Goal: Task Accomplishment & Management: Manage account settings

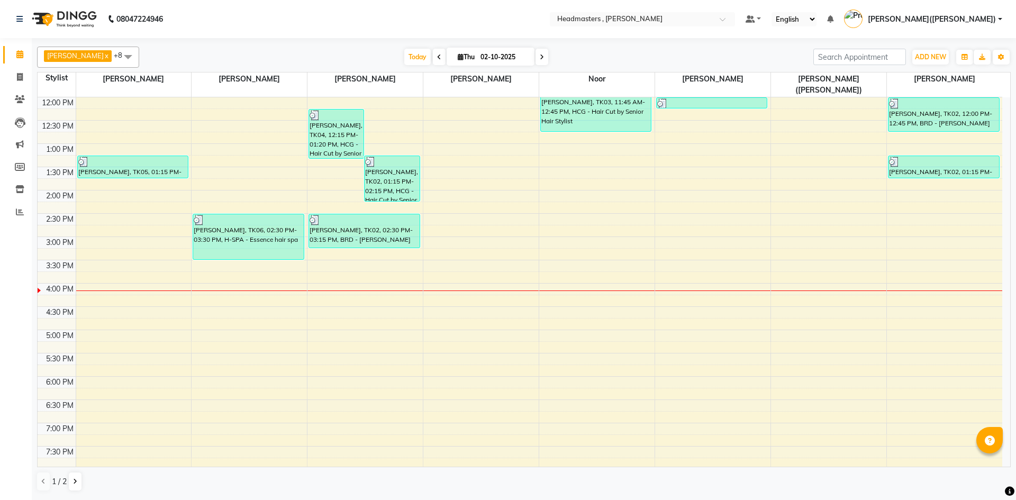
scroll to position [224, 0]
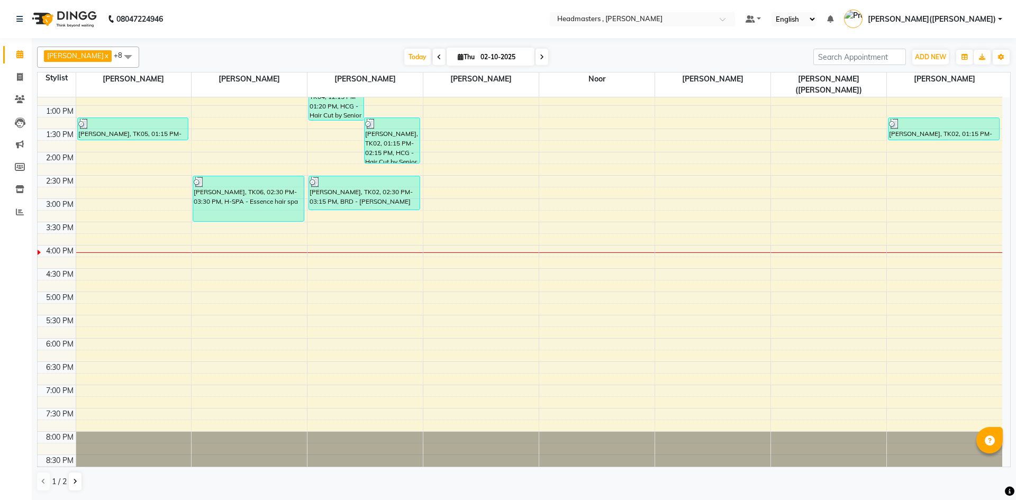
click at [549, 232] on div "8:00 AM 8:30 AM 9:00 AM 9:30 AM 10:00 AM 10:30 AM 11:00 AM 11:30 AM 12:00 PM 12…" at bounding box center [520, 175] width 965 height 605
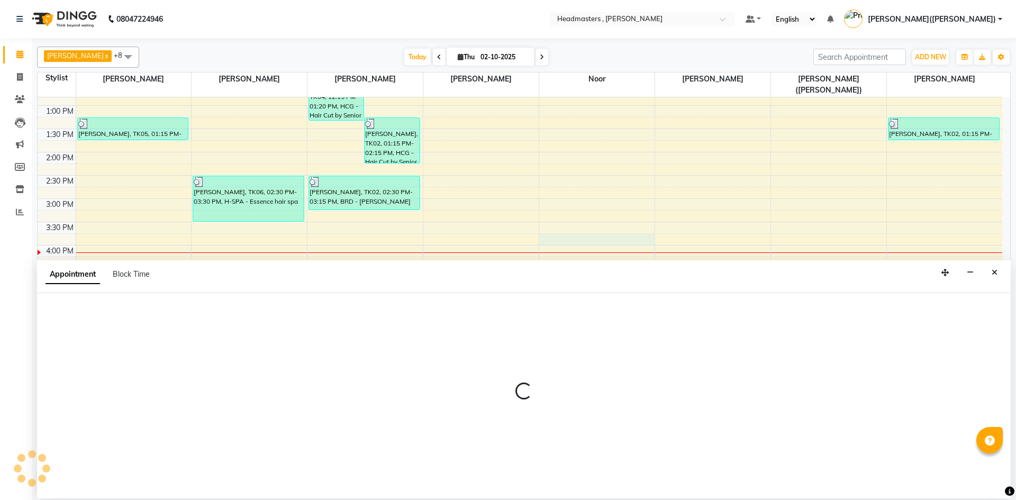
select select "85427"
select select "945"
select select "tentative"
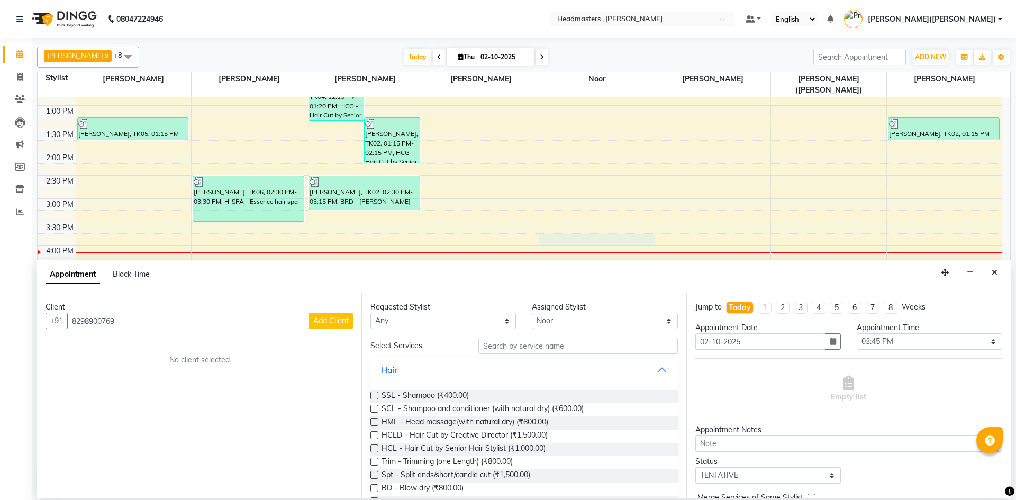
type input "8298900769"
click at [340, 313] on button "Add Client" at bounding box center [331, 321] width 44 height 16
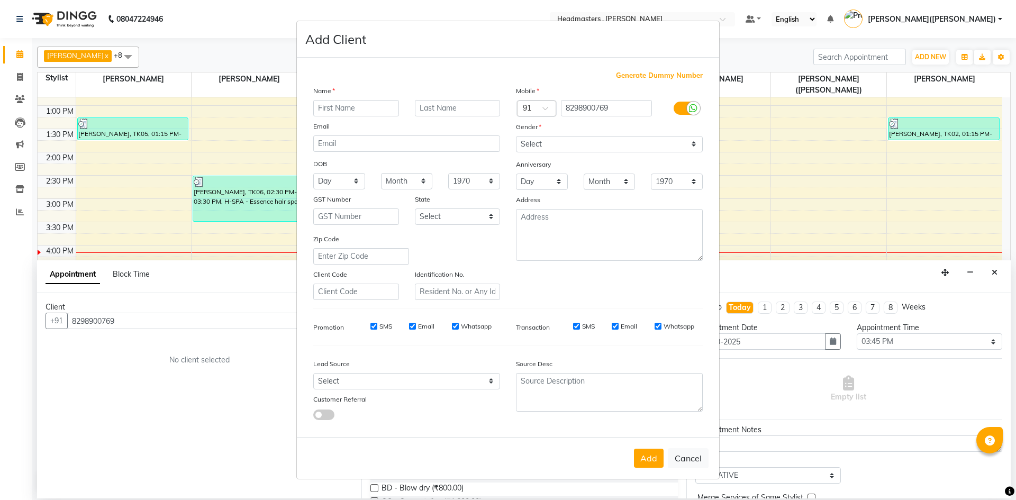
click at [334, 102] on input "text" at bounding box center [356, 108] width 86 height 16
type input "HAPPY"
click at [689, 142] on select "Select [DEMOGRAPHIC_DATA] [DEMOGRAPHIC_DATA] Other Prefer Not To Say" at bounding box center [609, 144] width 187 height 16
select select "[DEMOGRAPHIC_DATA]"
click at [516, 136] on select "Select [DEMOGRAPHIC_DATA] [DEMOGRAPHIC_DATA] Other Prefer Not To Say" at bounding box center [609, 144] width 187 height 16
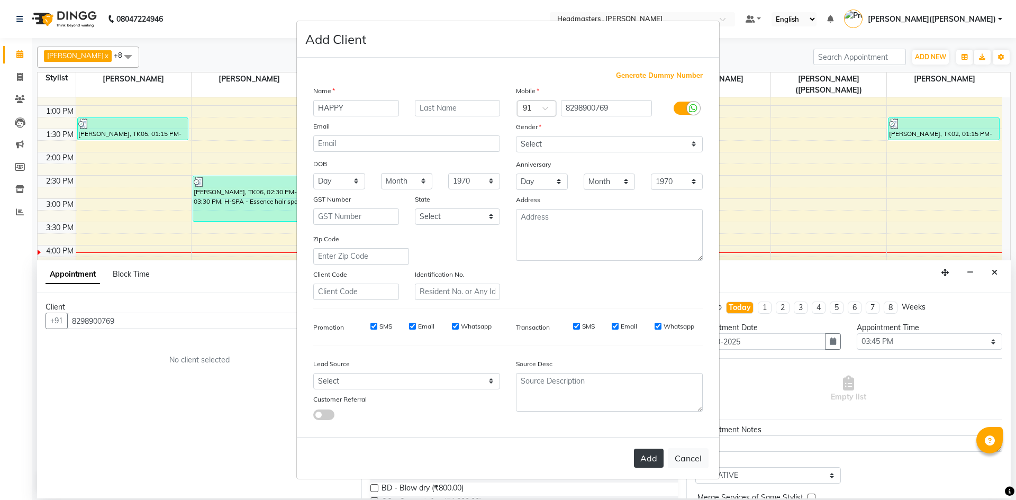
click at [653, 457] on button "Add" at bounding box center [649, 458] width 30 height 19
select select
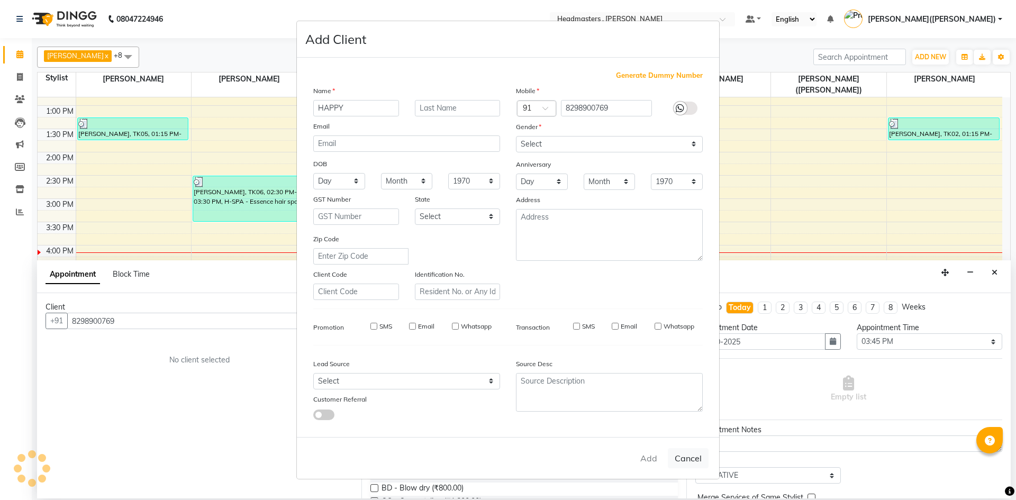
select select
checkbox input "false"
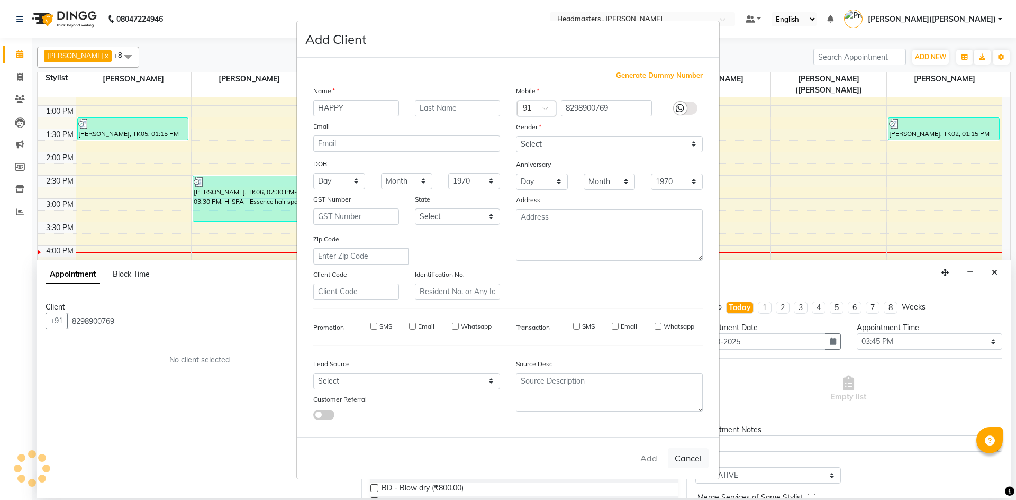
checkbox input "false"
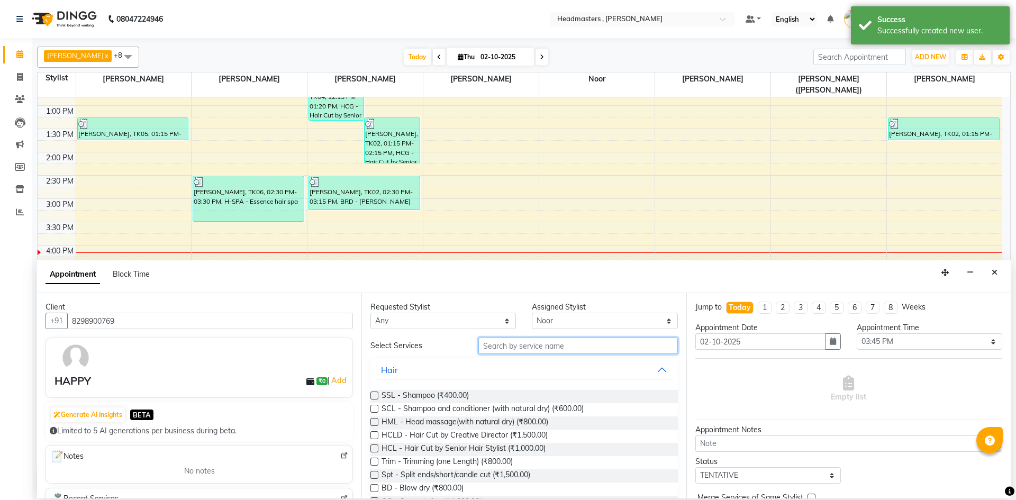
click at [528, 344] on input "text" at bounding box center [579, 346] width 200 height 16
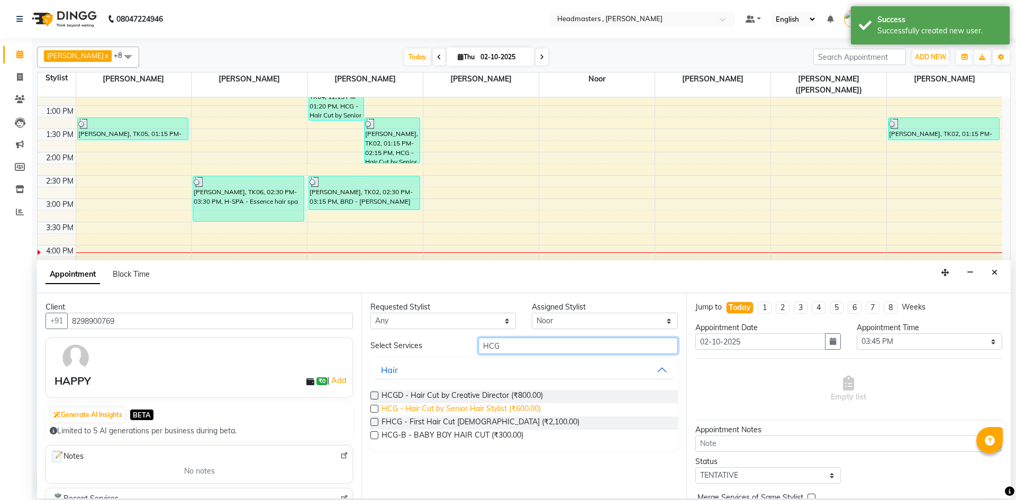
type input "HCG"
click at [492, 407] on span "HCG - Hair Cut by Senior Hair Stylist (₹600.00)" at bounding box center [461, 409] width 159 height 13
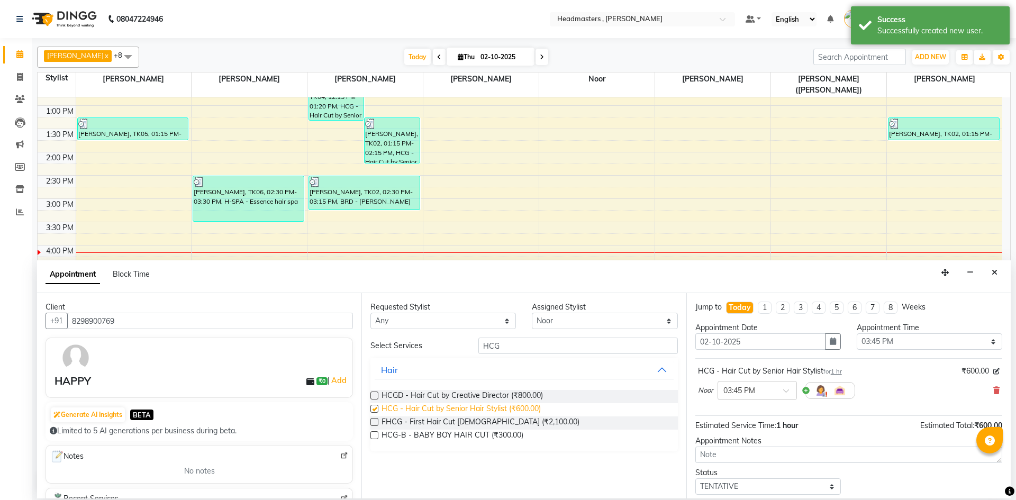
checkbox input "false"
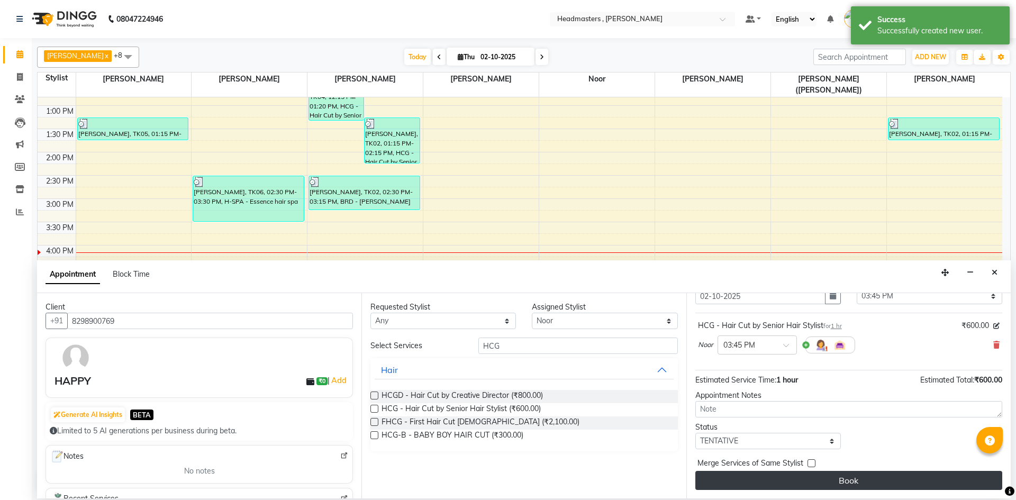
click at [849, 479] on button "Book" at bounding box center [849, 480] width 307 height 19
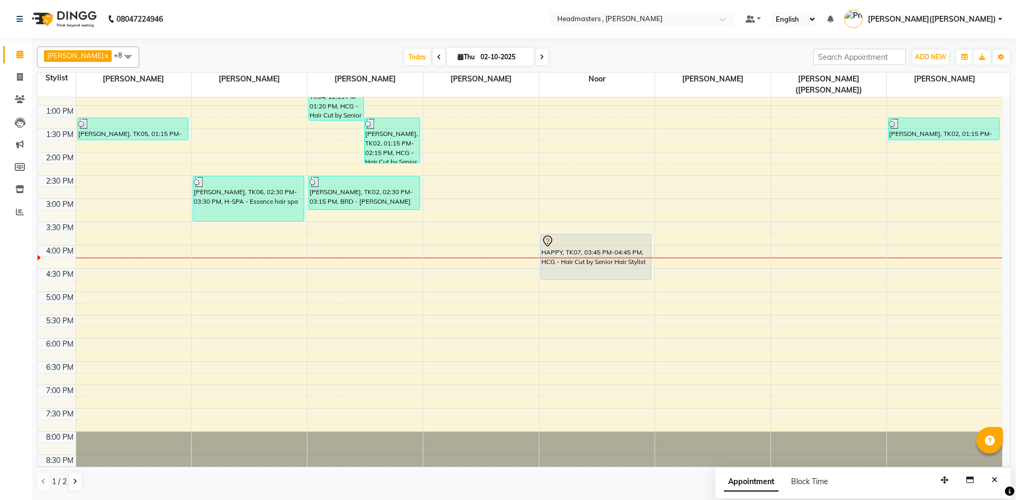
click at [674, 236] on div "8:00 AM 8:30 AM 9:00 AM 9:30 AM 10:00 AM 10:30 AM 11:00 AM 11:30 AM 12:00 PM 12…" at bounding box center [520, 175] width 965 height 605
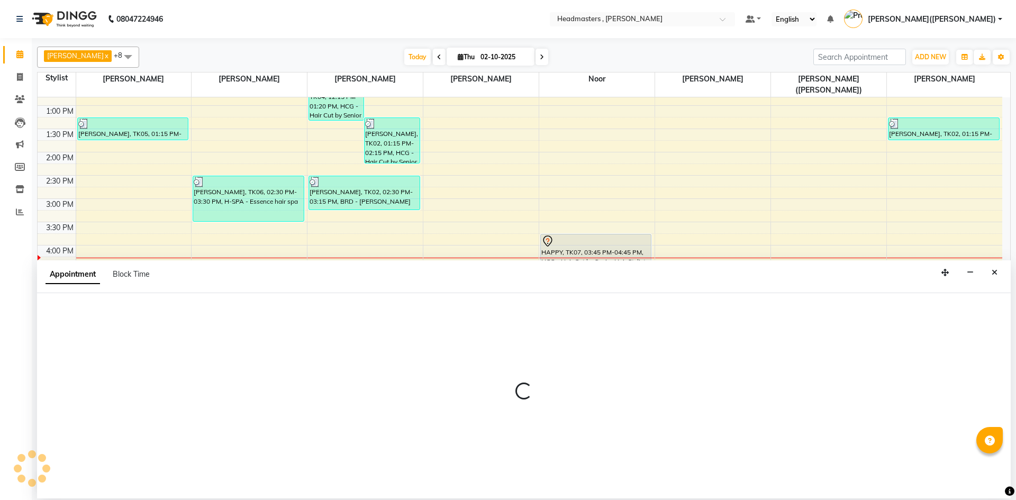
select select "85122"
select select "960"
select select "tentative"
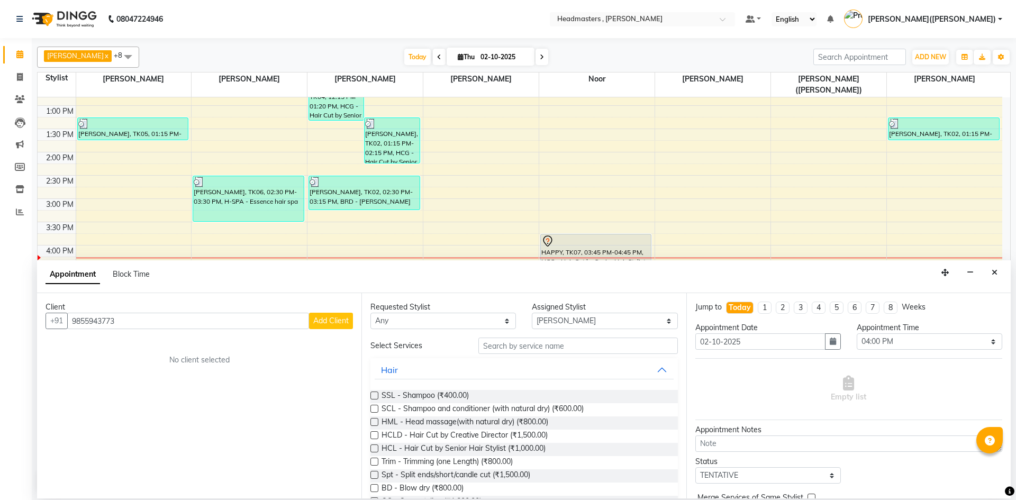
type input "9855943773"
click at [328, 317] on span "Add Client" at bounding box center [330, 321] width 35 height 10
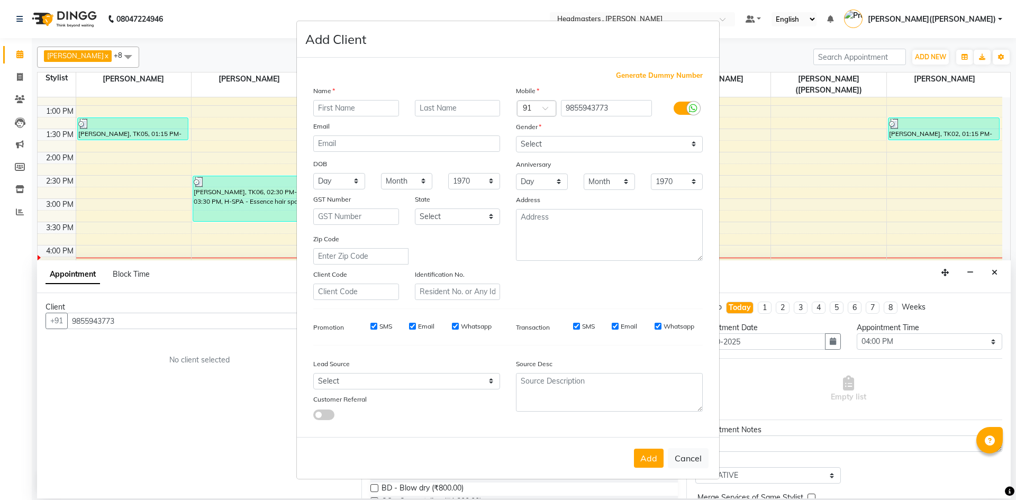
click at [337, 104] on input "text" at bounding box center [356, 108] width 86 height 16
type input "A"
type input "[PERSON_NAME]"
click at [641, 457] on button "Add" at bounding box center [649, 458] width 30 height 19
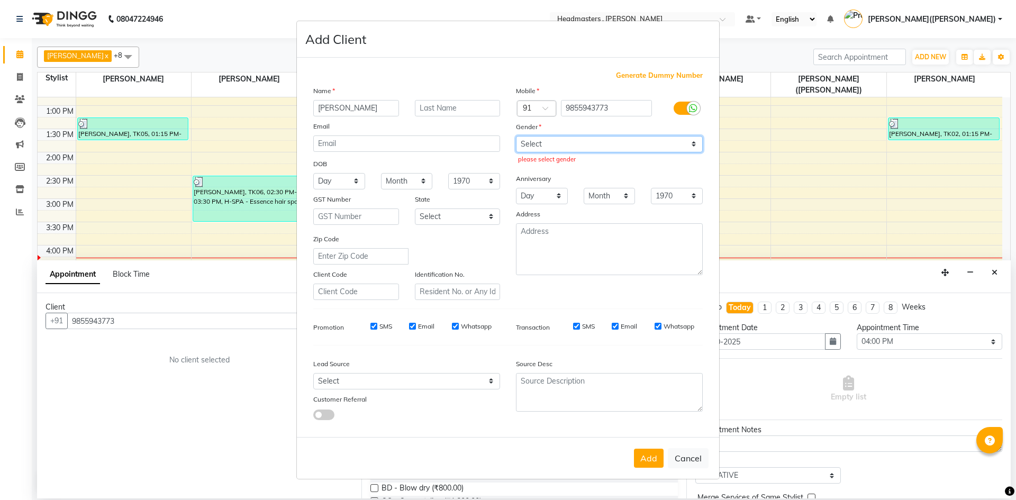
click at [696, 147] on select "Select [DEMOGRAPHIC_DATA] [DEMOGRAPHIC_DATA] Other Prefer Not To Say" at bounding box center [609, 144] width 187 height 16
select select "[DEMOGRAPHIC_DATA]"
click at [516, 136] on select "Select [DEMOGRAPHIC_DATA] [DEMOGRAPHIC_DATA] Other Prefer Not To Say" at bounding box center [609, 144] width 187 height 16
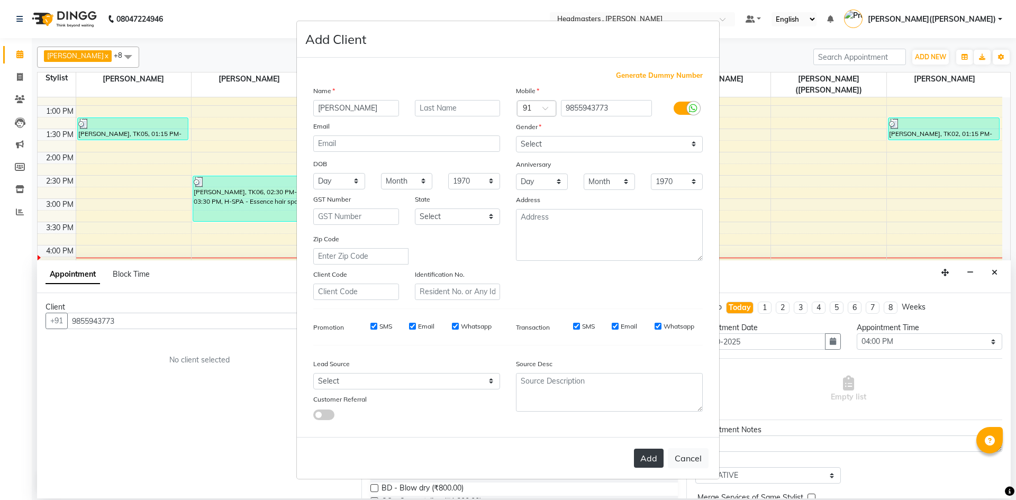
click at [642, 455] on button "Add" at bounding box center [649, 458] width 30 height 19
select select
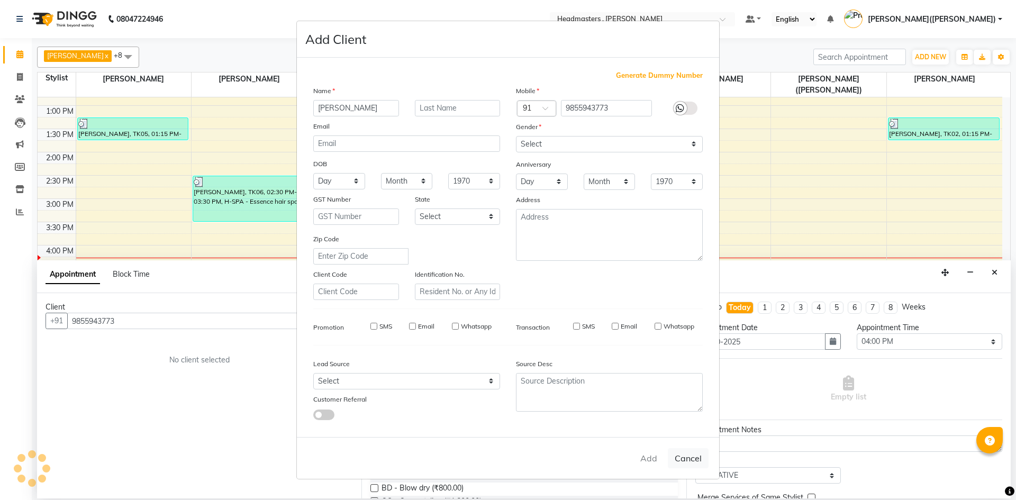
select select
checkbox input "false"
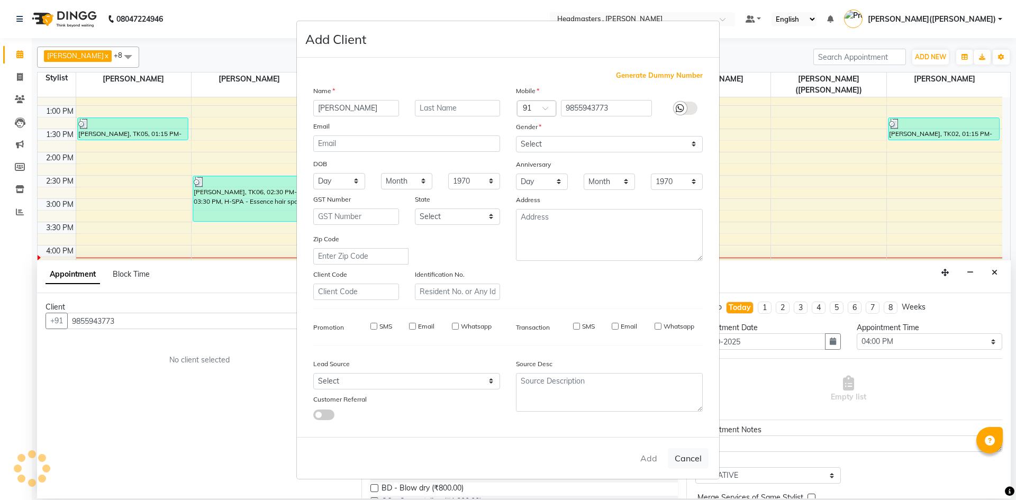
checkbox input "false"
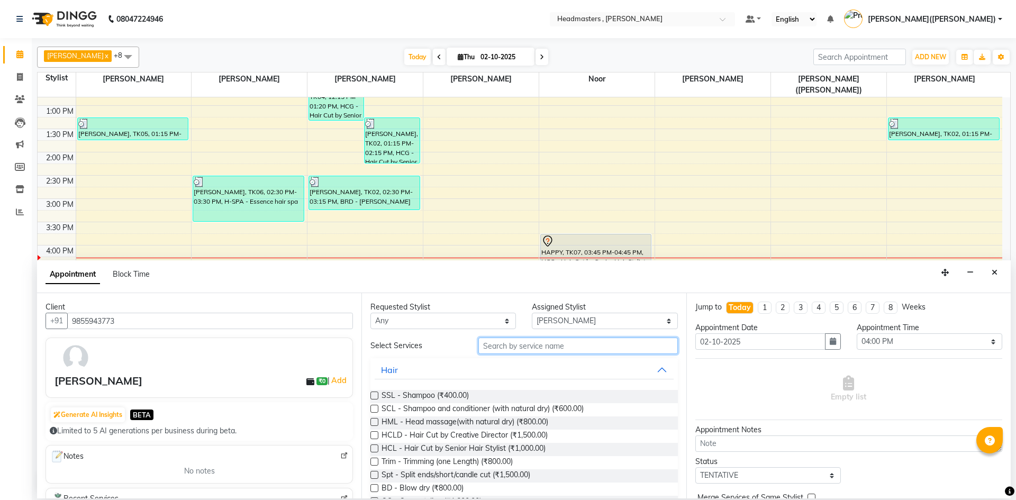
click at [531, 343] on input "text" at bounding box center [579, 346] width 200 height 16
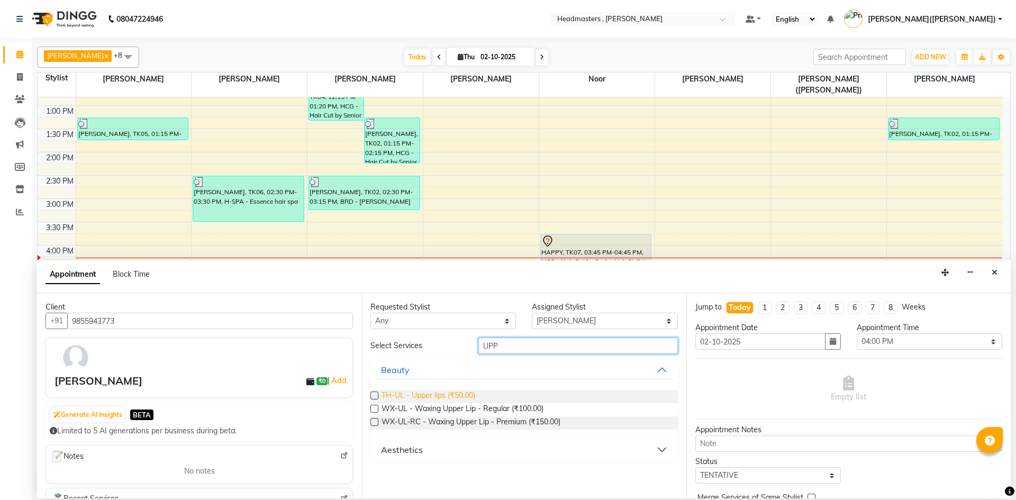
type input "UPP"
click at [456, 394] on span "TH-UL - Upper lips (₹50.00)" at bounding box center [429, 396] width 94 height 13
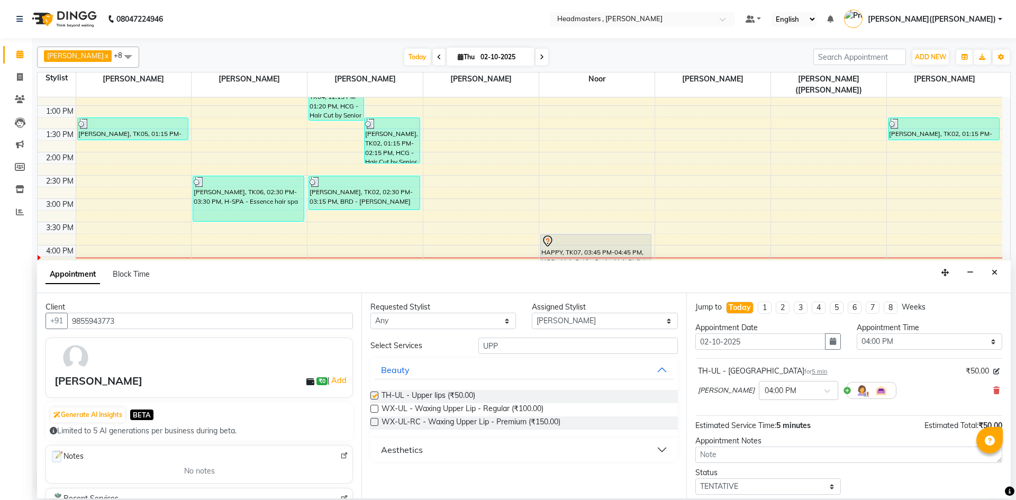
checkbox input "false"
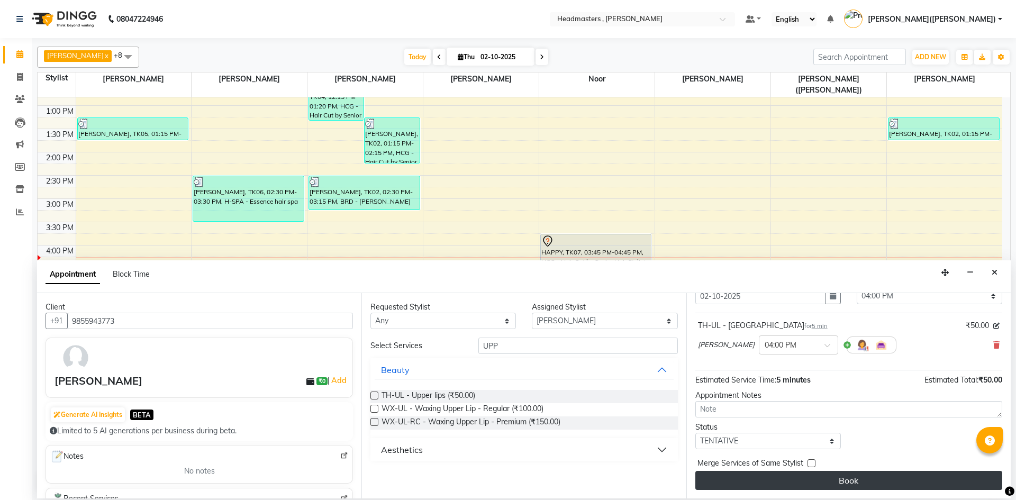
click at [901, 474] on button "Book" at bounding box center [849, 480] width 307 height 19
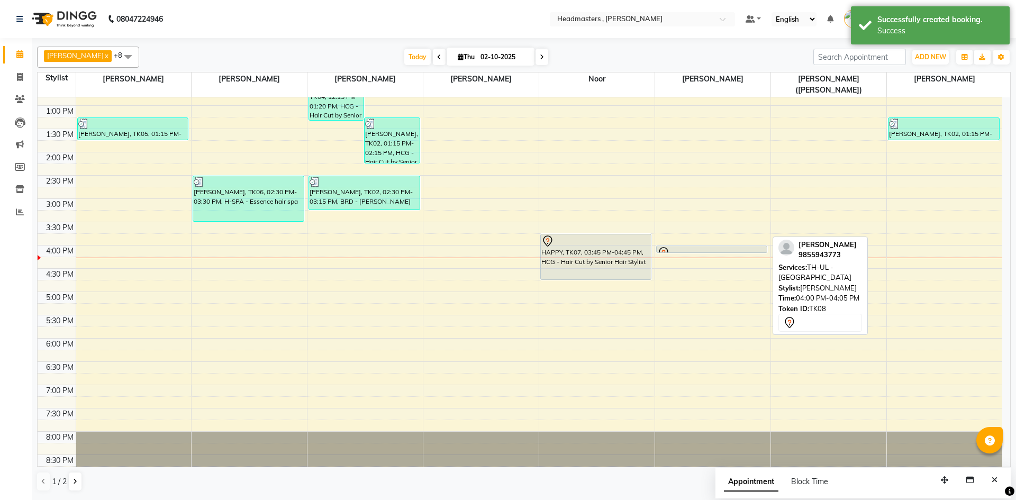
click at [737, 247] on div at bounding box center [711, 253] width 109 height 13
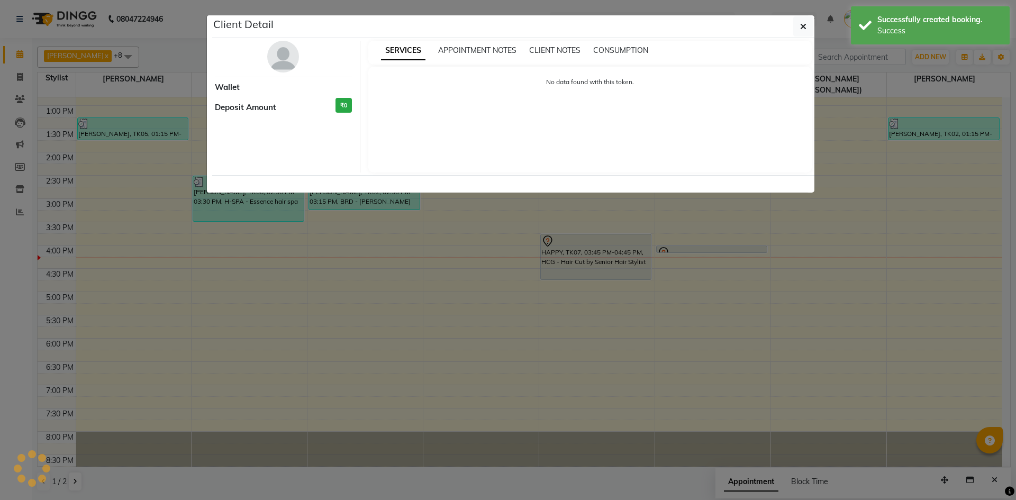
select select "7"
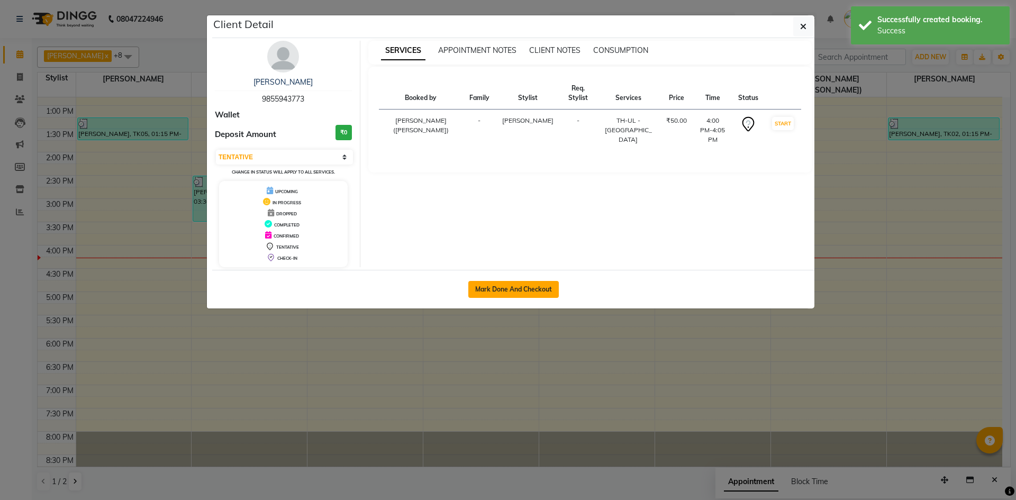
click at [540, 283] on button "Mark Done And Checkout" at bounding box center [513, 289] width 91 height 17
select select "8566"
select select "service"
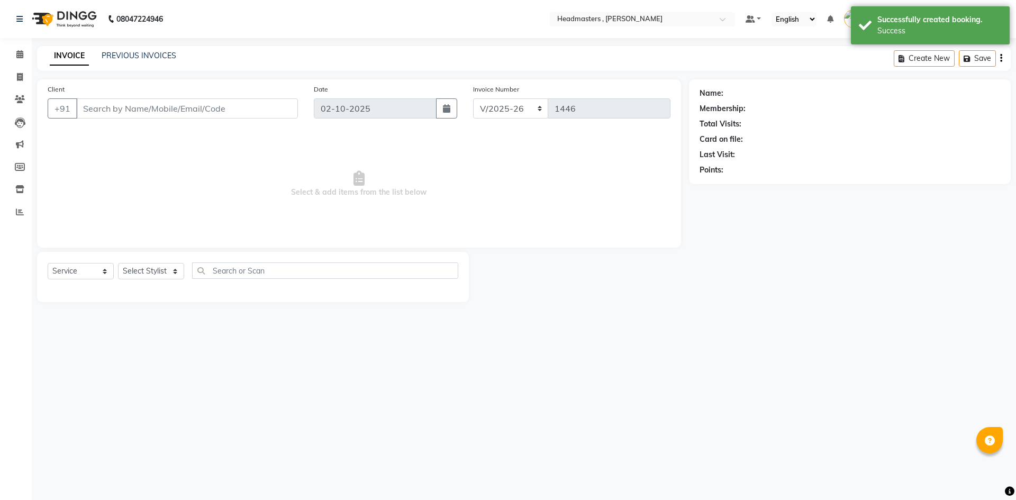
type input "9855943773"
select select "85122"
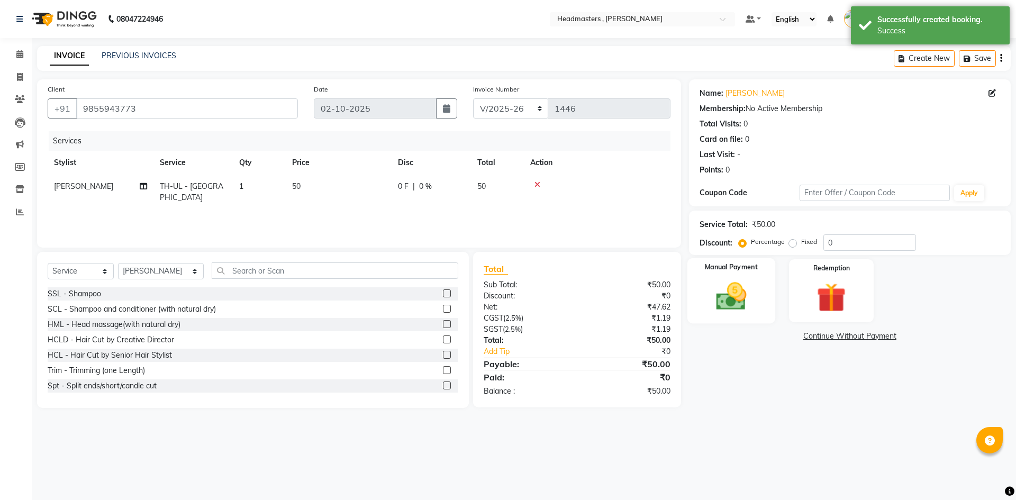
click at [724, 294] on img at bounding box center [731, 296] width 49 height 35
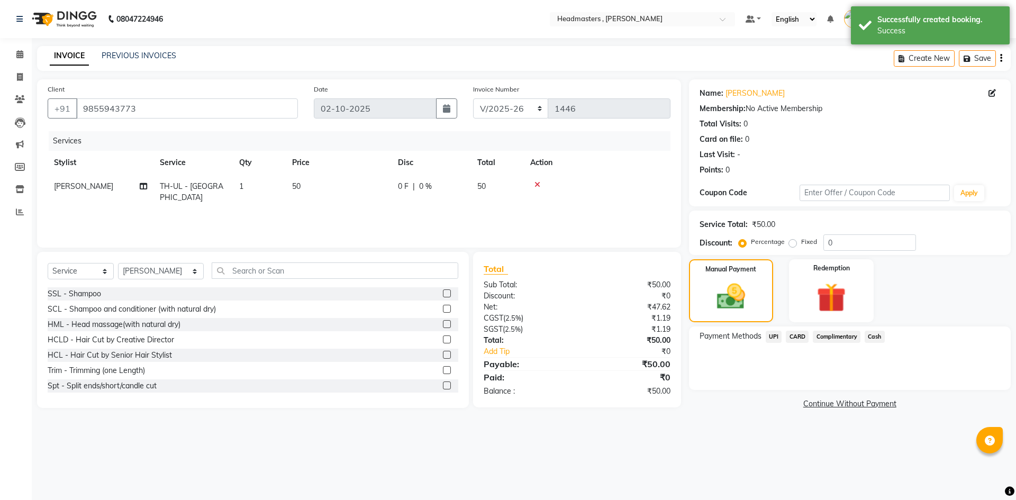
click at [777, 334] on span "UPI" at bounding box center [774, 337] width 16 height 12
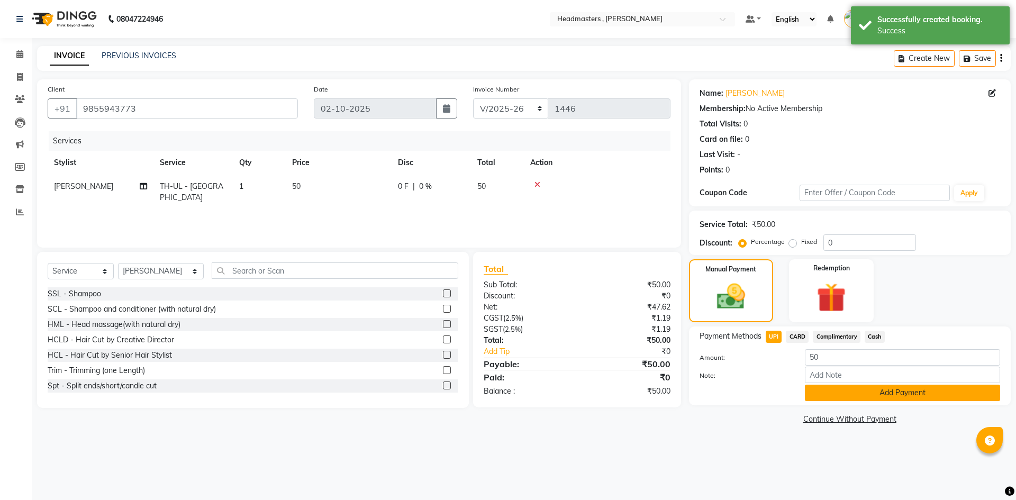
click at [867, 390] on button "Add Payment" at bounding box center [902, 393] width 195 height 16
click at [867, 390] on div "Name: [PERSON_NAME] Membership: No Active Membership Total Visits: 0 Card on fi…" at bounding box center [854, 253] width 330 height 348
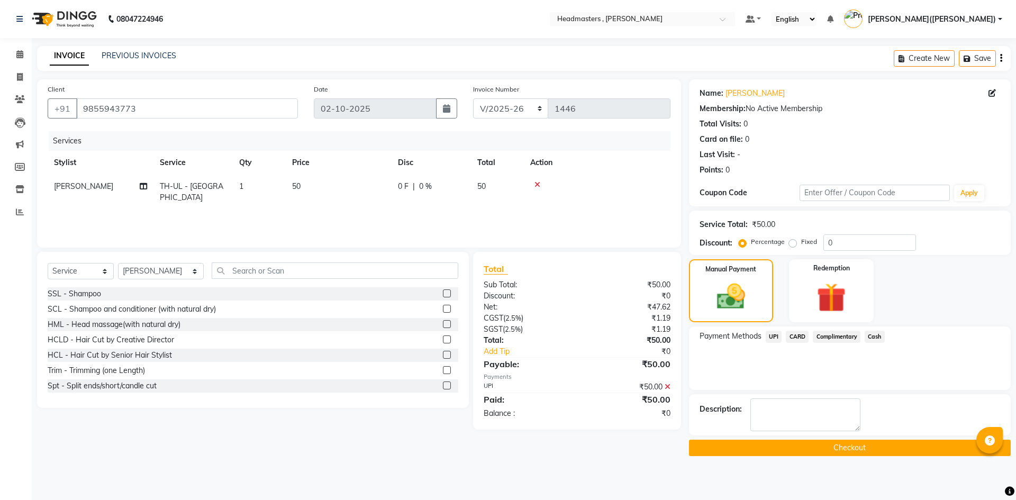
click at [852, 447] on button "Checkout" at bounding box center [850, 448] width 322 height 16
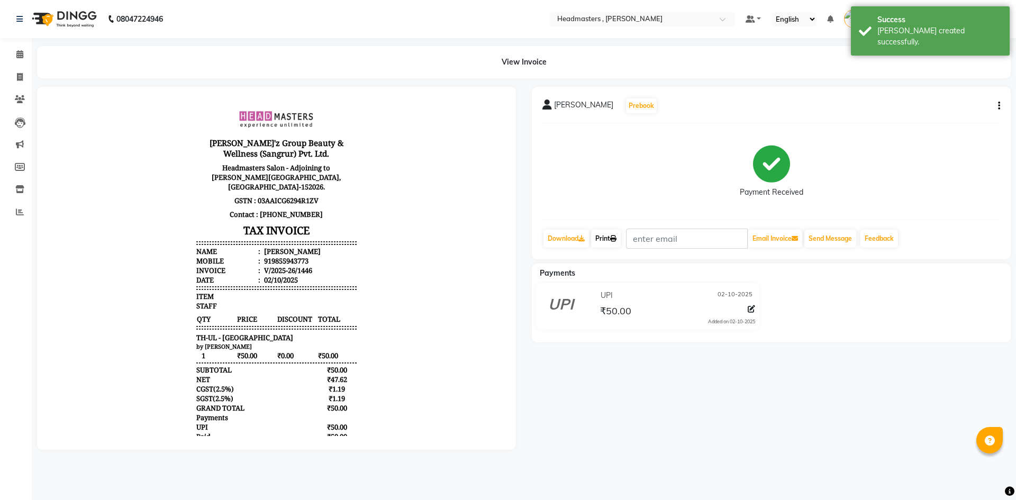
click at [615, 236] on icon at bounding box center [613, 239] width 6 height 6
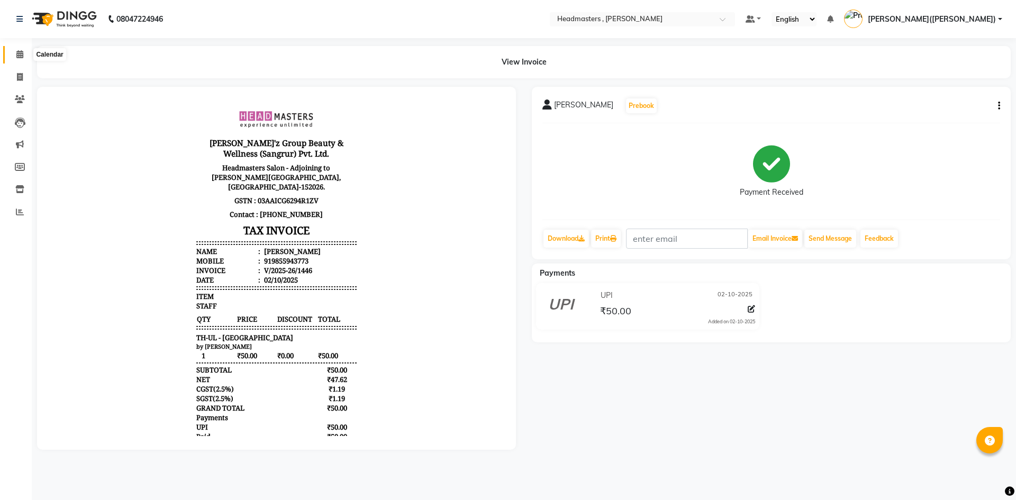
click at [12, 51] on span at bounding box center [20, 55] width 19 height 12
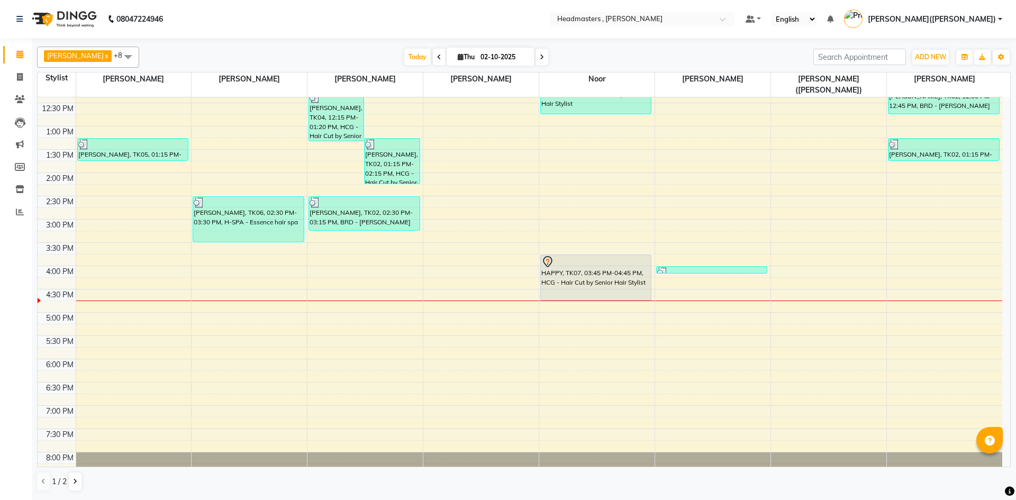
scroll to position [211, 0]
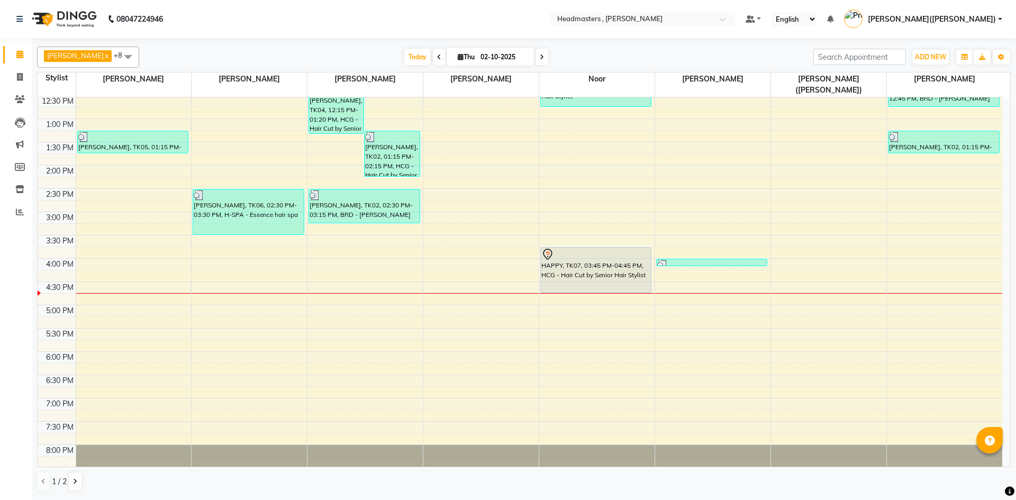
click at [195, 272] on div "8:00 AM 8:30 AM 9:00 AM 9:30 AM 10:00 AM 10:30 AM 11:00 AM 11:30 AM 12:00 PM 12…" at bounding box center [520, 188] width 965 height 605
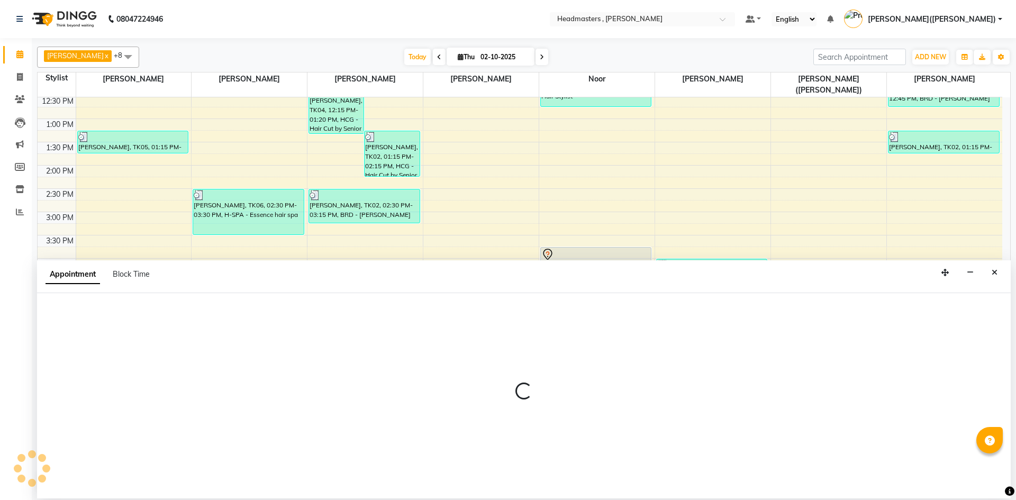
select select "86642"
select select "990"
select select "tentative"
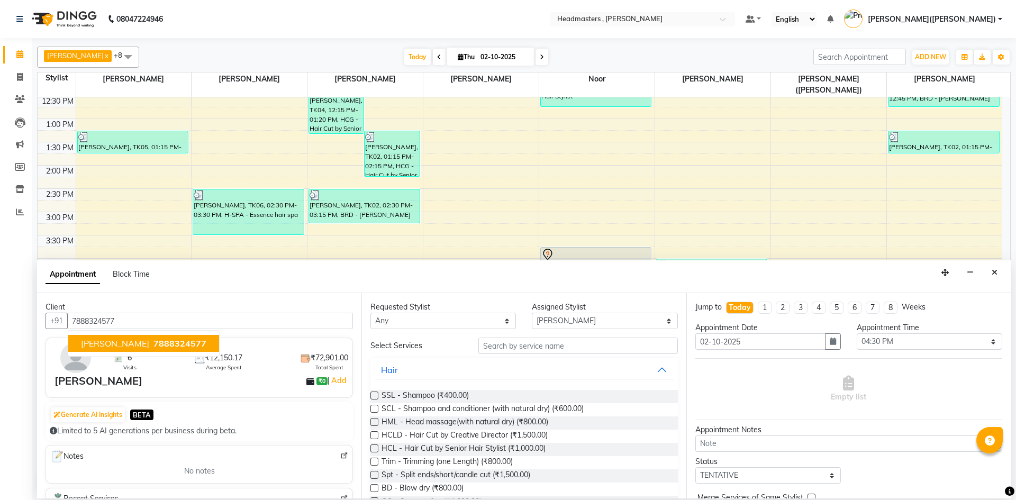
type input "7888324577"
click at [539, 345] on input "text" at bounding box center [579, 346] width 200 height 16
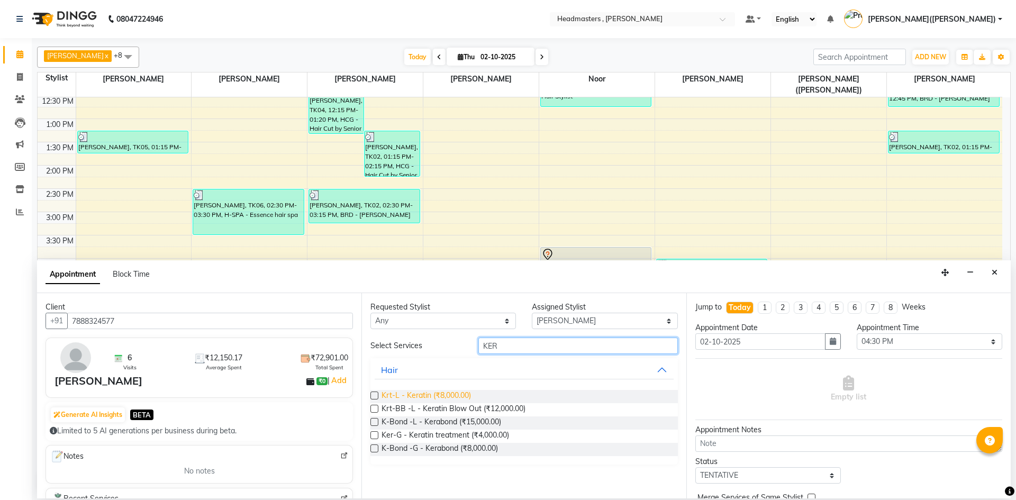
type input "KER"
click at [446, 394] on span "Krt-L - Keratin (₹8,000.00)" at bounding box center [426, 396] width 89 height 13
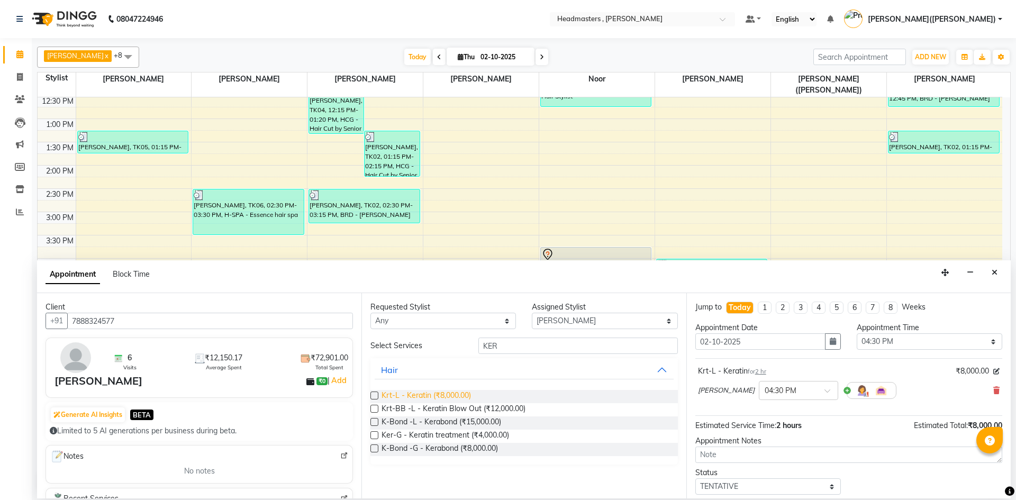
click at [446, 394] on span "Krt-L - Keratin (₹8,000.00)" at bounding box center [426, 396] width 89 height 13
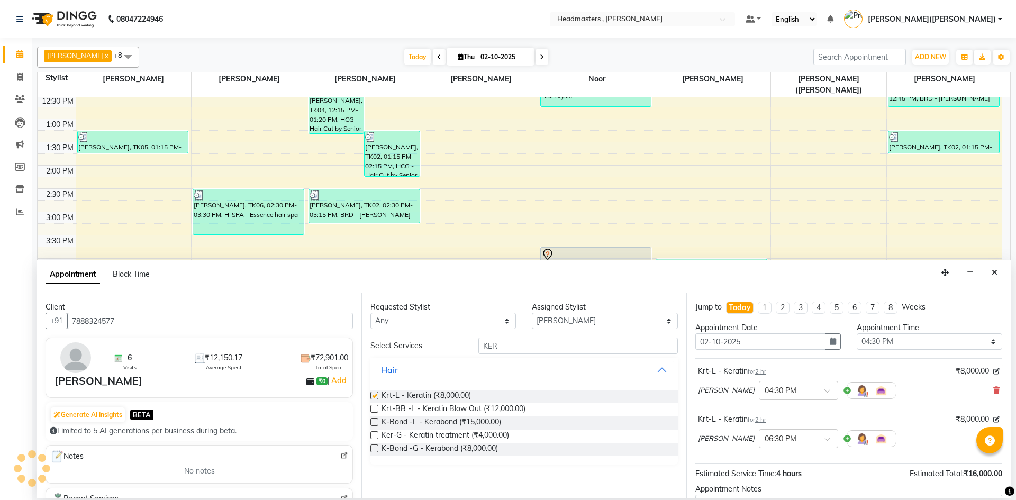
checkbox input "false"
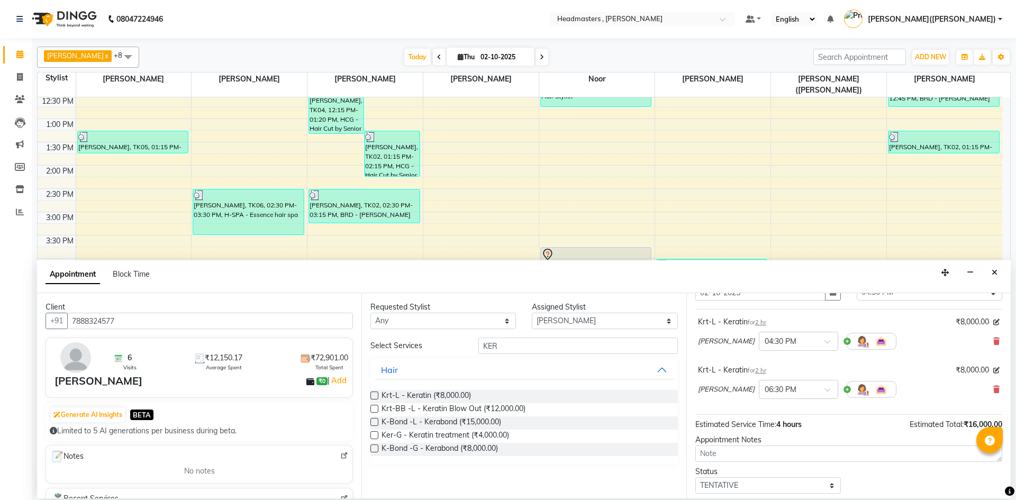
scroll to position [94, 0]
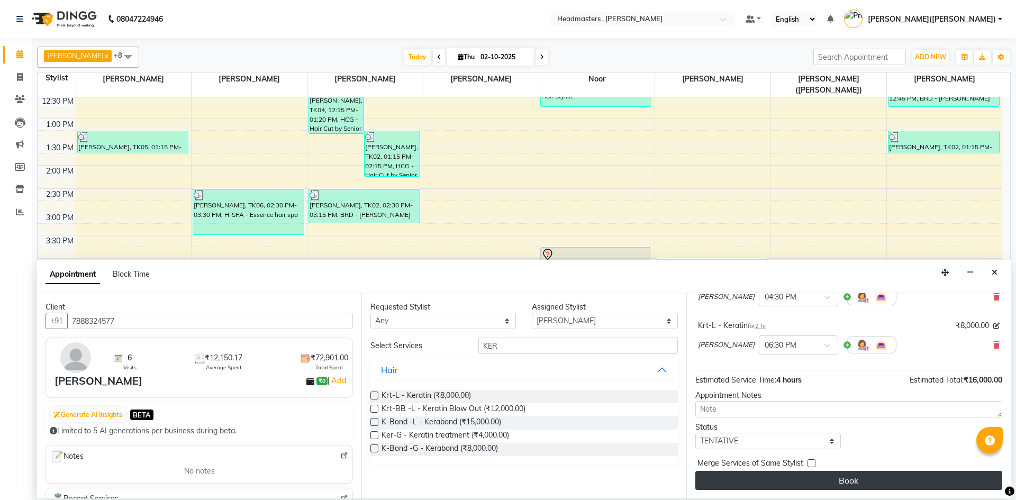
click at [897, 483] on button "Book" at bounding box center [849, 480] width 307 height 19
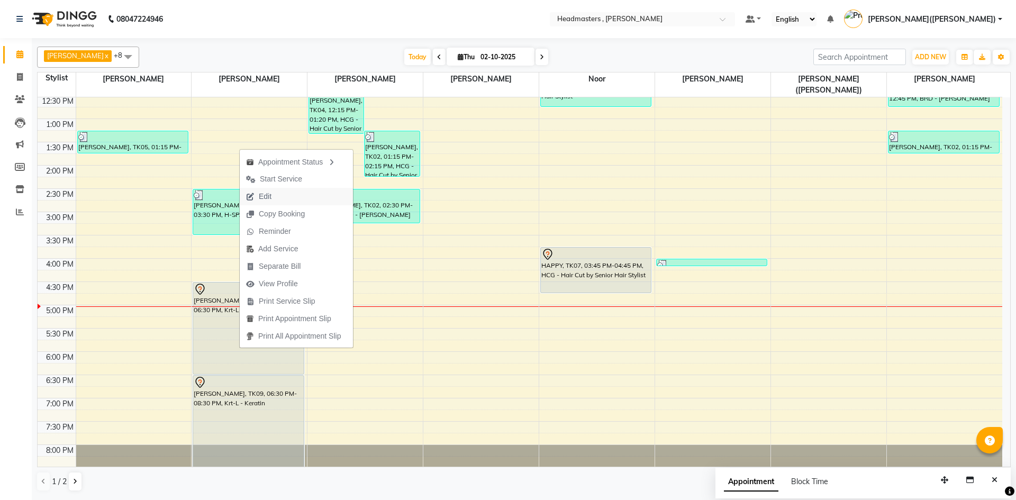
click at [286, 199] on button "Edit" at bounding box center [296, 196] width 113 height 17
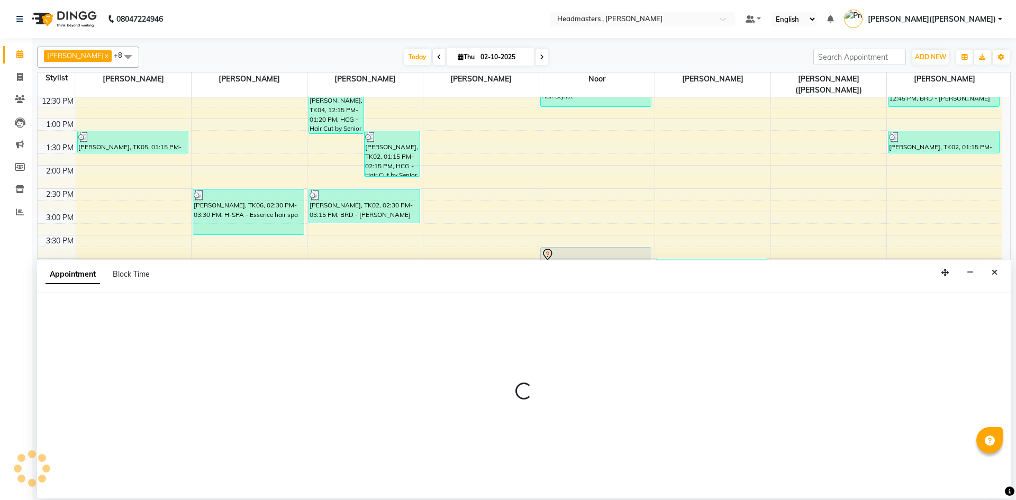
select select "tentative"
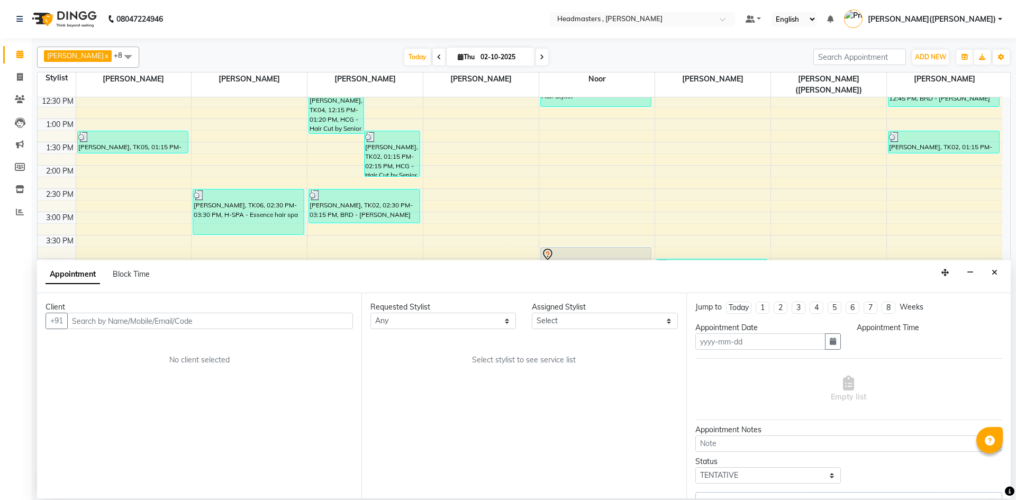
type input "02-10-2025"
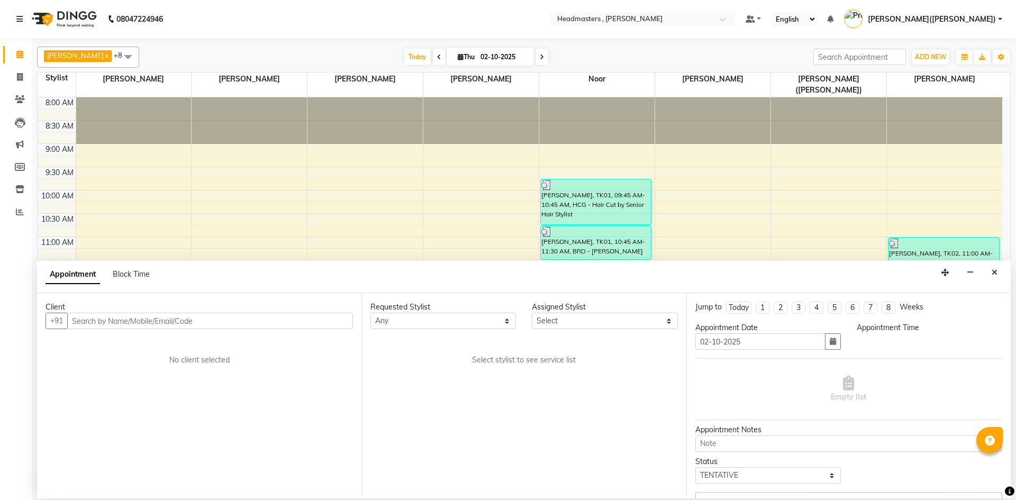
select select "86642"
select select "990"
select select "4310"
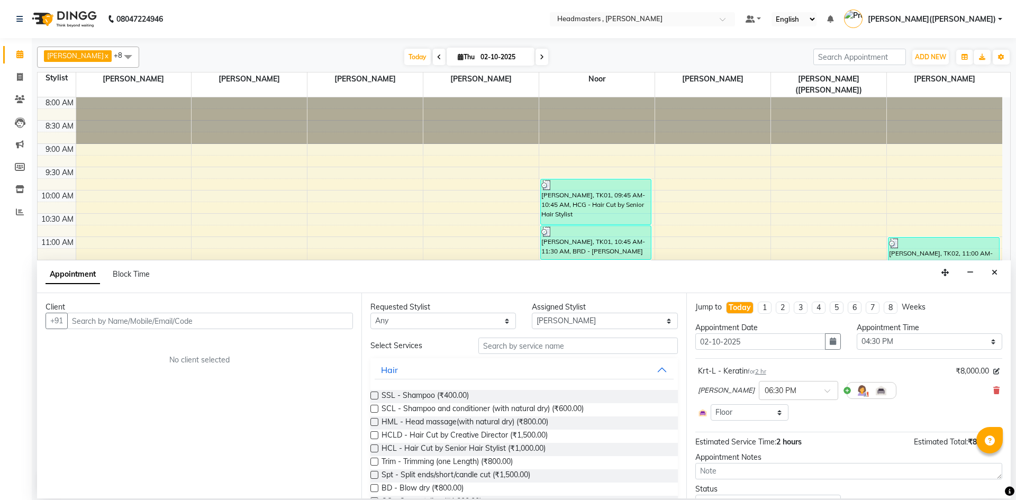
scroll to position [224, 0]
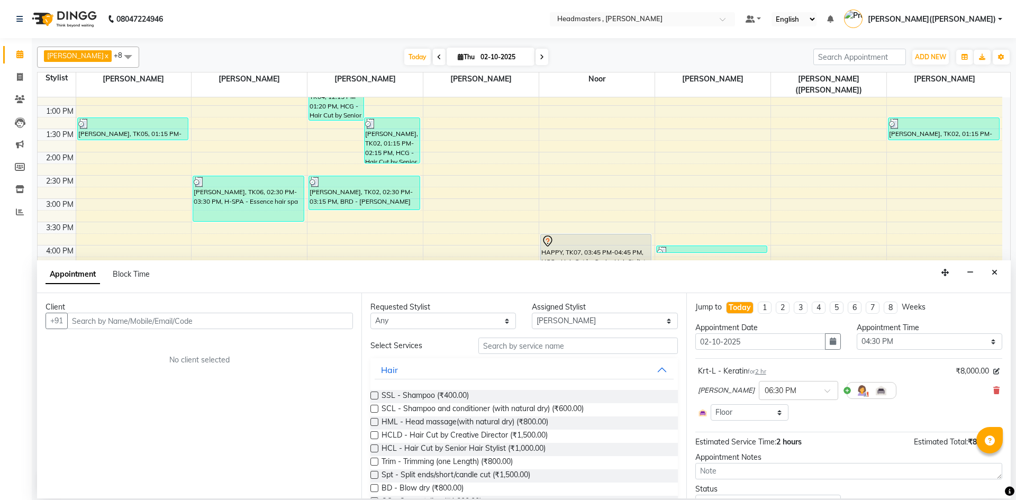
select select "4310"
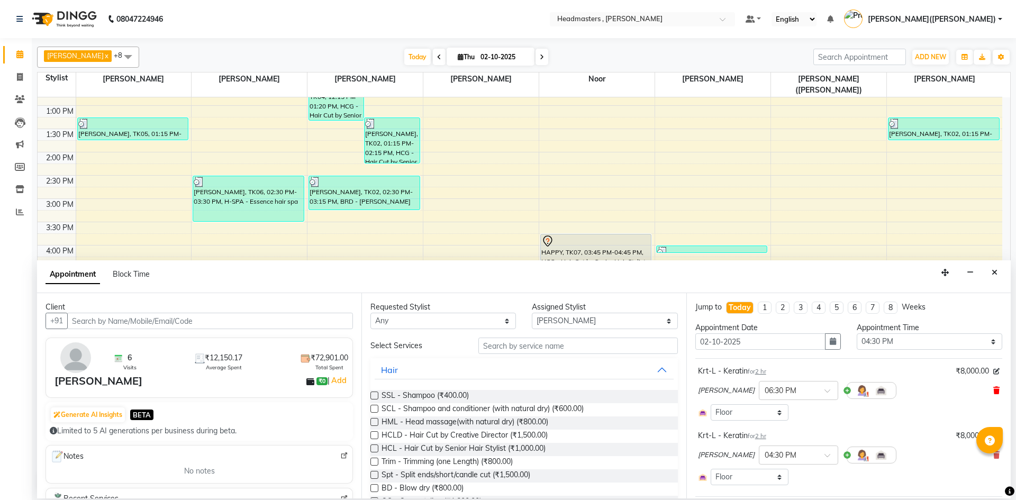
click at [994, 389] on icon at bounding box center [997, 390] width 6 height 7
click at [990, 441] on div "[PERSON_NAME] × 04:30 PM" at bounding box center [849, 455] width 302 height 28
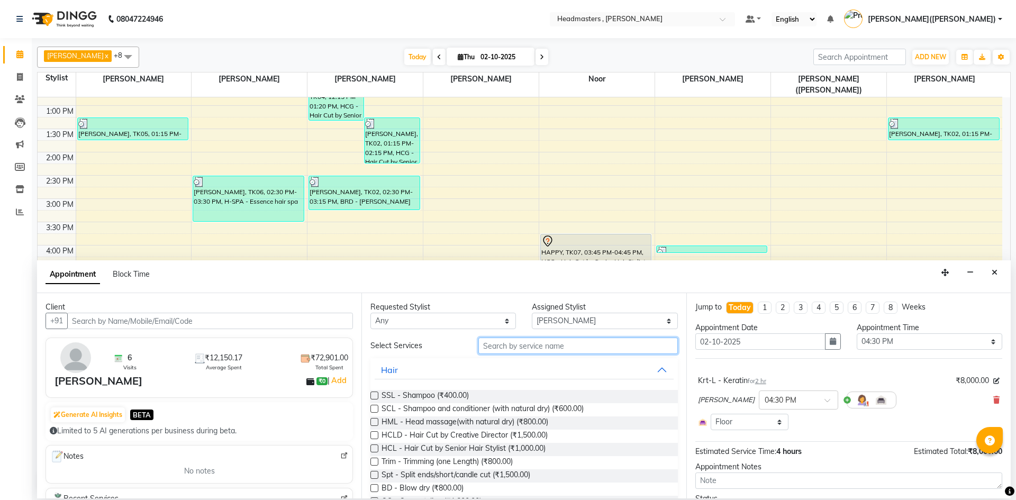
click at [541, 344] on input "text" at bounding box center [579, 346] width 200 height 16
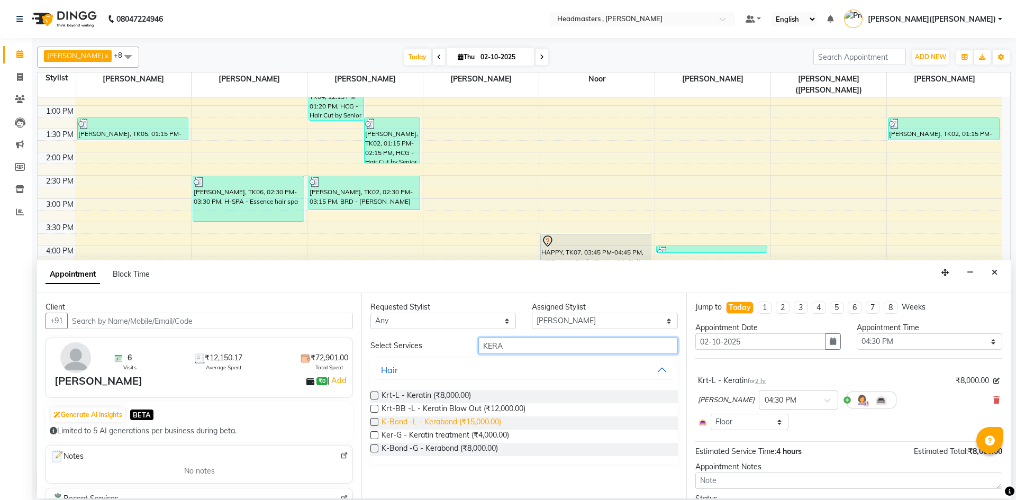
type input "KERA"
click at [450, 420] on span "K-Bond -L - Kerabond (₹15,000.00)" at bounding box center [442, 423] width 120 height 13
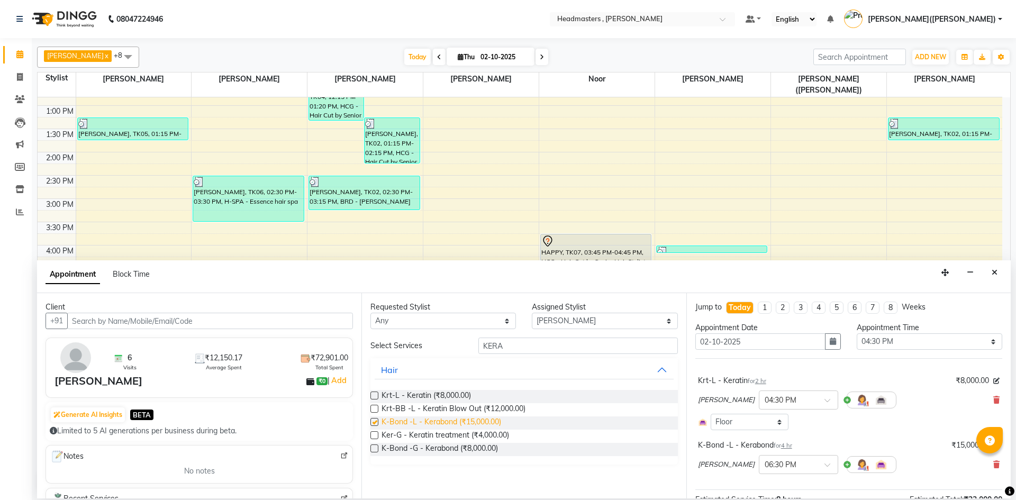
checkbox input "false"
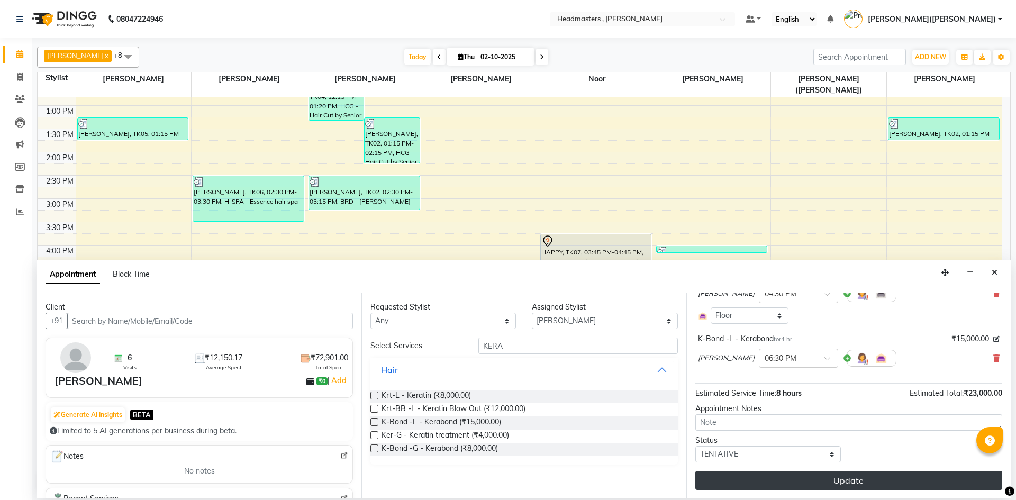
click at [946, 480] on button "Update" at bounding box center [849, 480] width 307 height 19
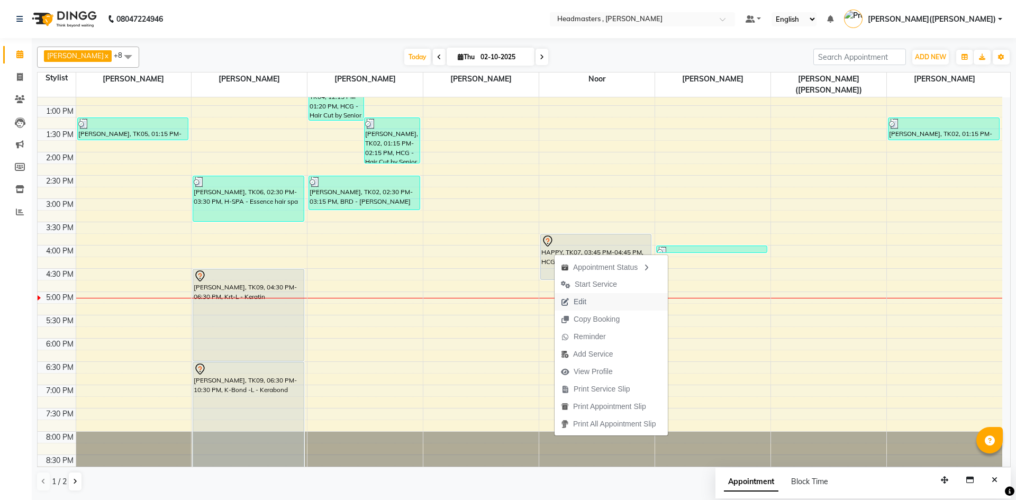
click at [603, 302] on button "Edit" at bounding box center [611, 301] width 113 height 17
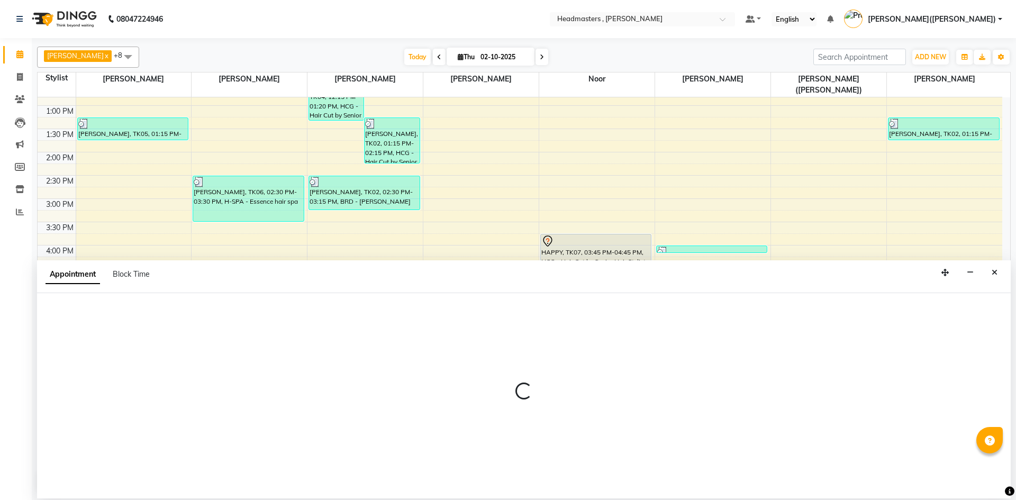
select select "tentative"
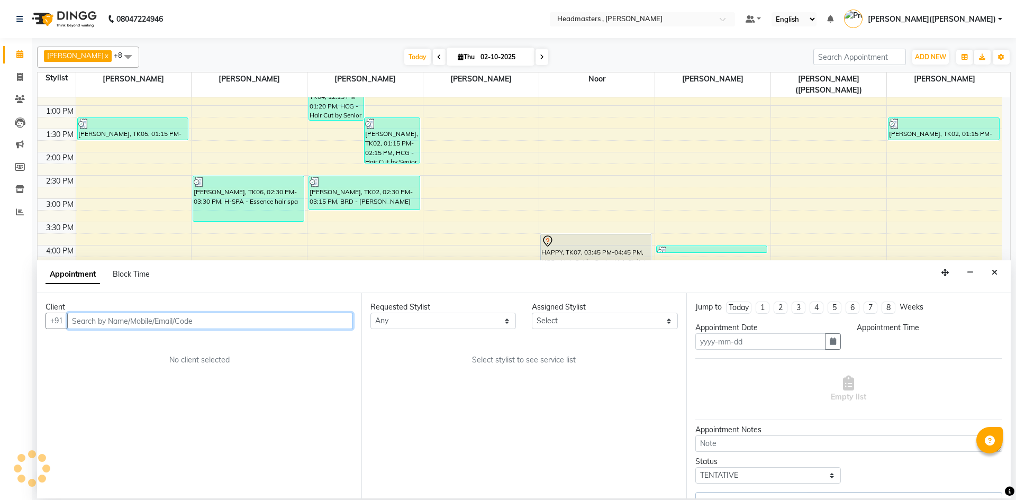
type input "02-10-2025"
select select "945"
select select "85427"
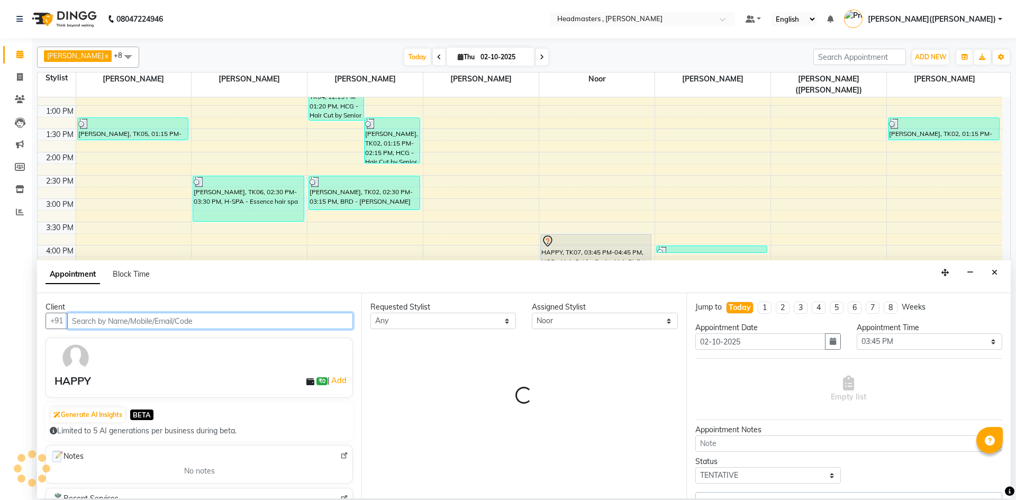
select select "4310"
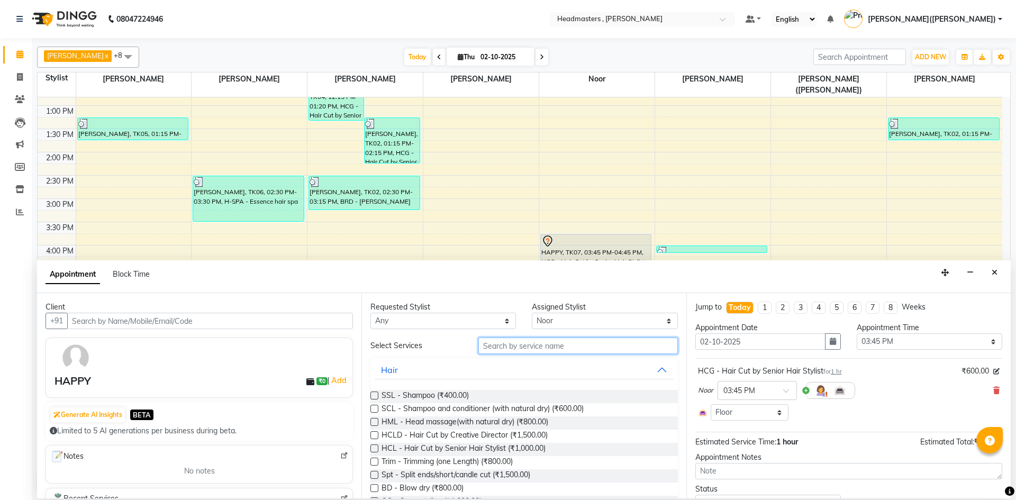
click at [520, 349] on input "text" at bounding box center [579, 346] width 200 height 16
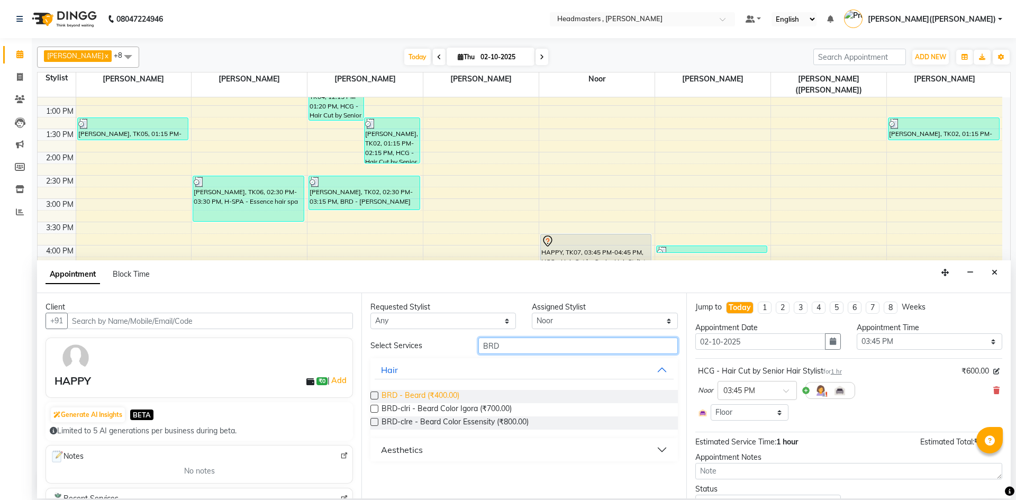
type input "BRD"
click at [436, 393] on span "BRD - Beard (₹400.00)" at bounding box center [421, 396] width 78 height 13
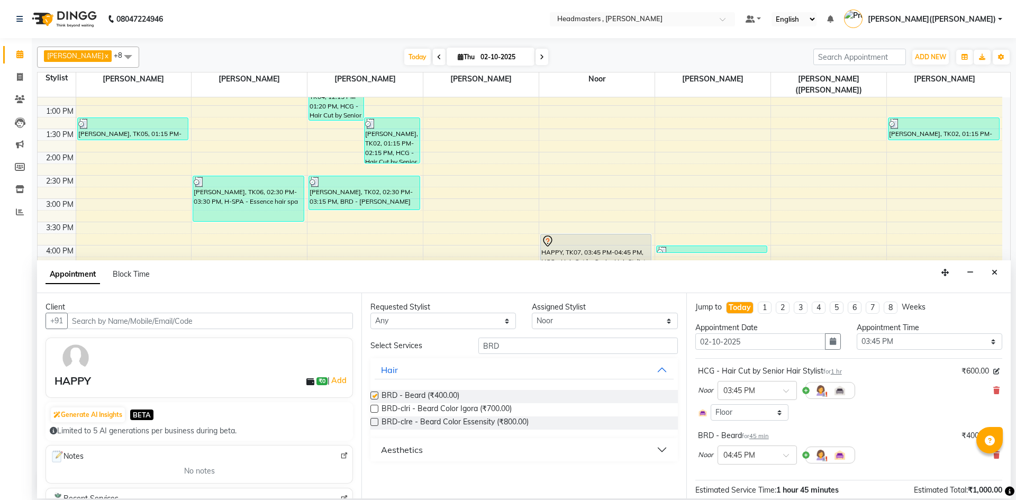
checkbox input "false"
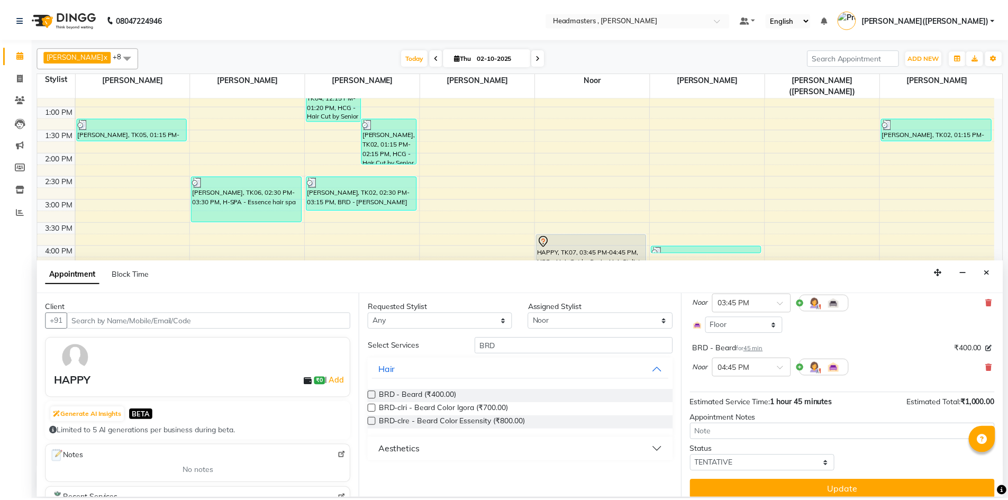
scroll to position [97, 0]
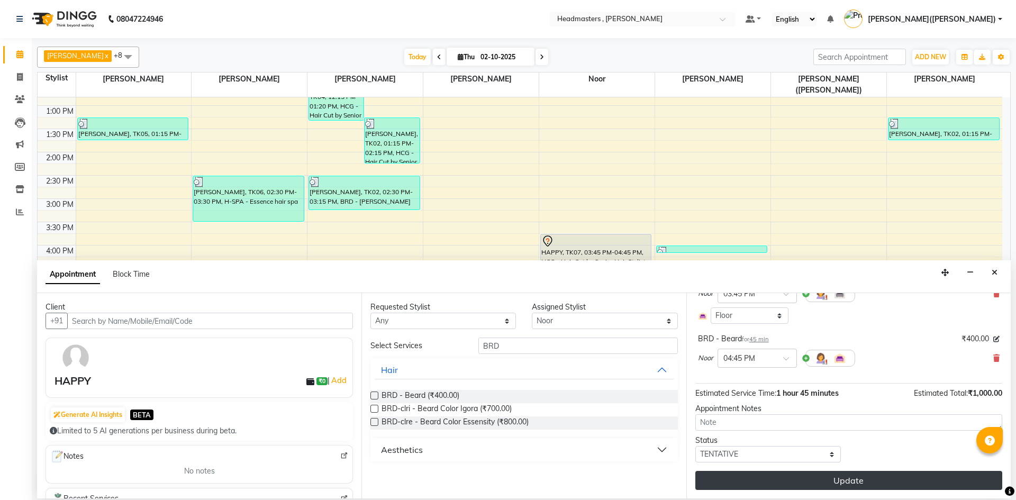
click at [886, 483] on button "Update" at bounding box center [849, 480] width 307 height 19
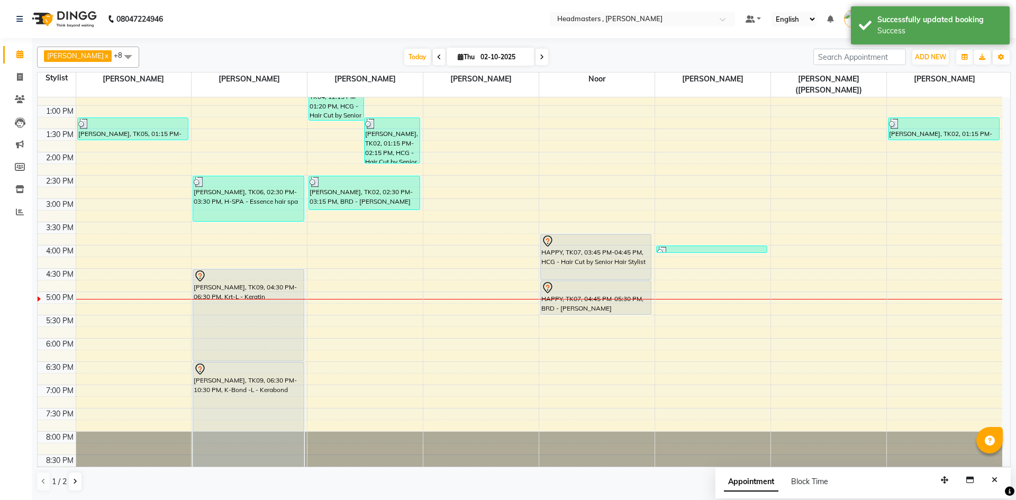
click at [538, 222] on div "8:00 AM 8:30 AM 9:00 AM 9:30 AM 10:00 AM 10:30 AM 11:00 AM 11:30 AM 12:00 PM 12…" at bounding box center [520, 175] width 965 height 605
select select "85126"
select select "tentative"
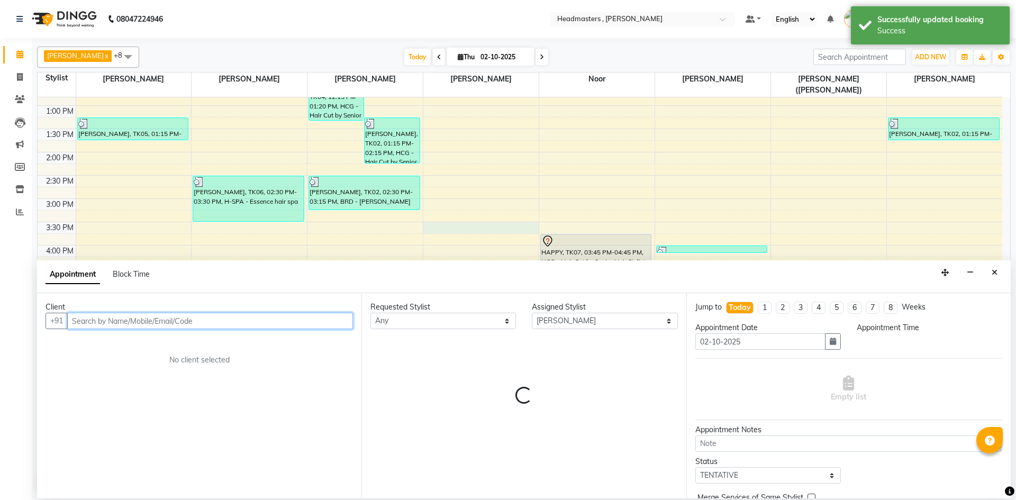
select select "930"
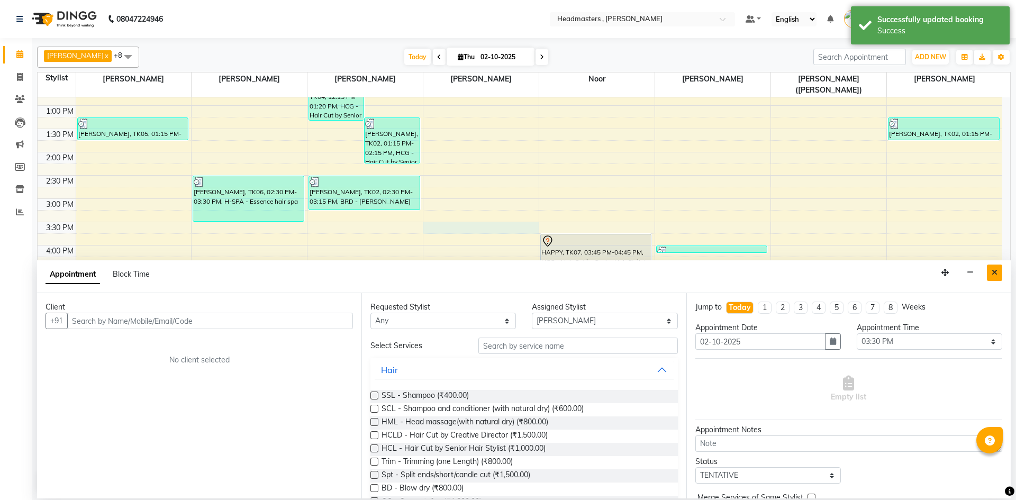
click at [990, 272] on button "Close" at bounding box center [994, 273] width 15 height 16
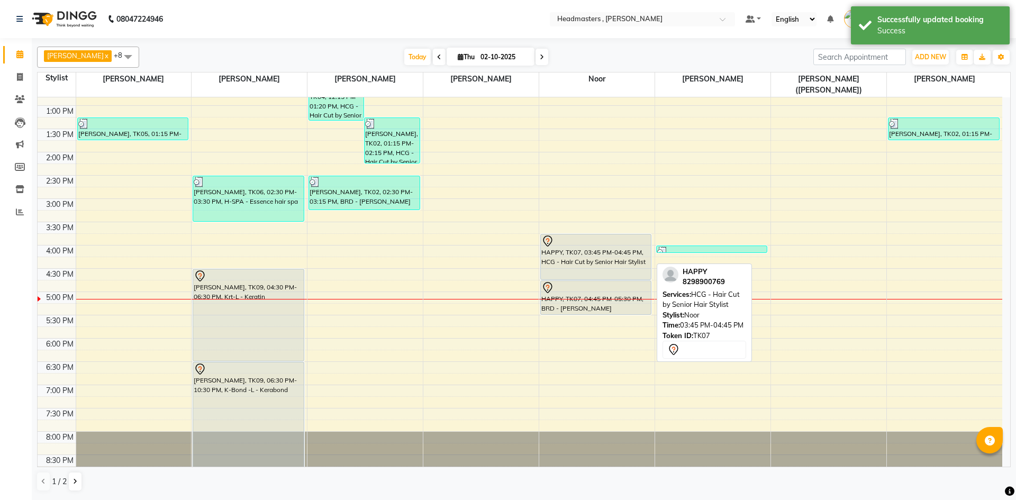
click at [571, 246] on div "HAPPY, TK07, 03:45 PM-04:45 PM, HCG - Hair Cut by Senior Hair Stylist" at bounding box center [596, 257] width 110 height 45
select select "7"
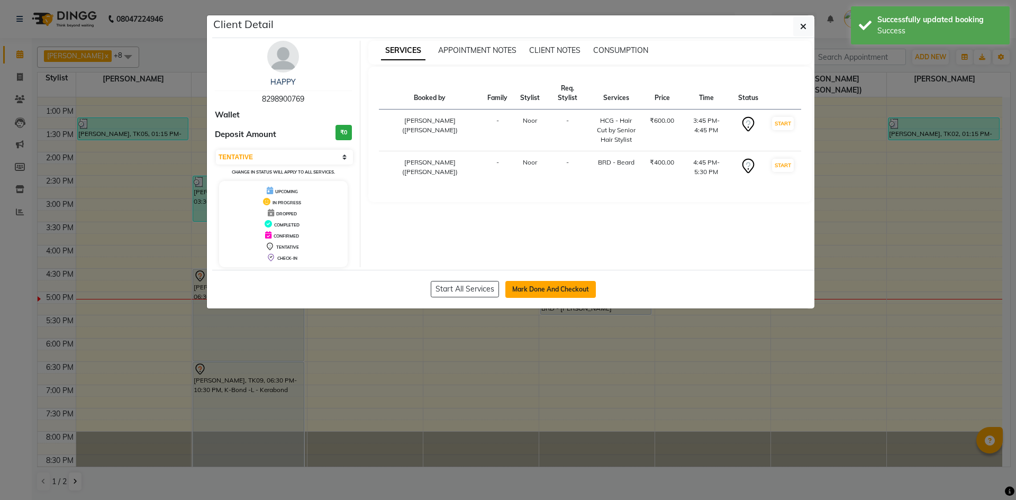
click at [552, 291] on button "Mark Done And Checkout" at bounding box center [551, 289] width 91 height 17
select select "service"
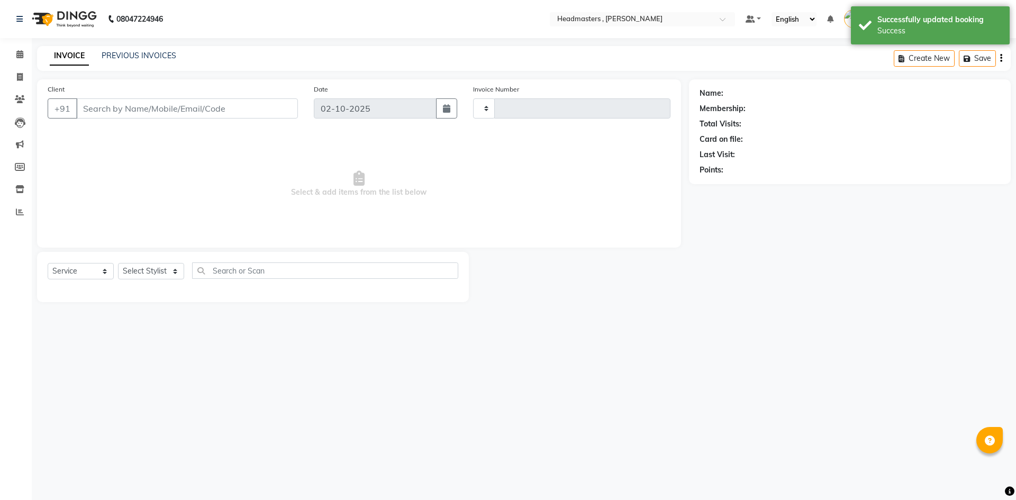
type input "1447"
select select "8566"
type input "8298900769"
select select "85427"
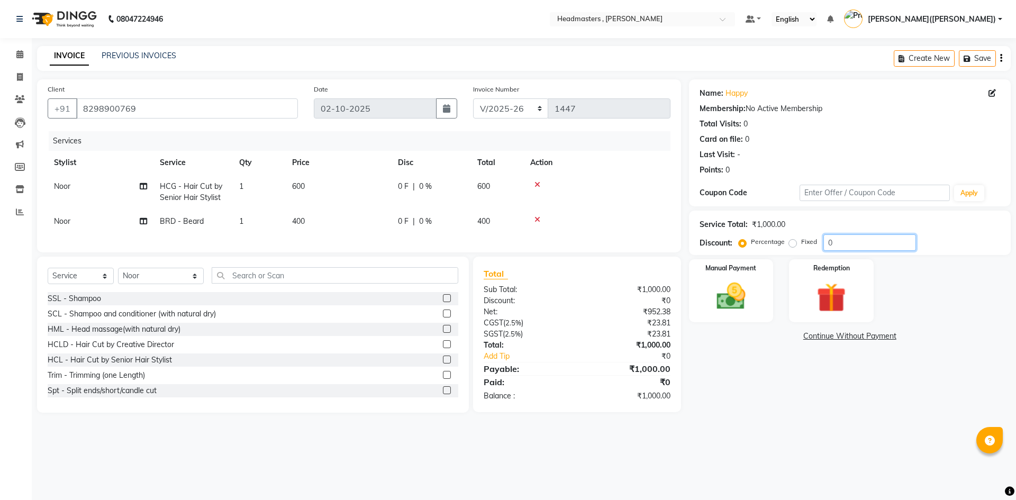
click at [858, 240] on input "0" at bounding box center [870, 243] width 93 height 16
type input "050"
click at [710, 288] on img at bounding box center [731, 296] width 49 height 35
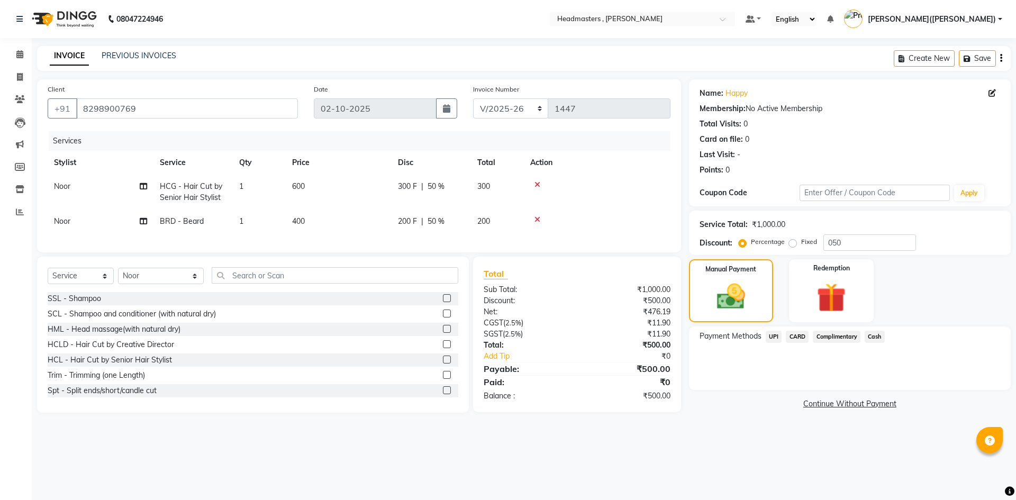
click at [776, 337] on span "UPI" at bounding box center [774, 337] width 16 height 12
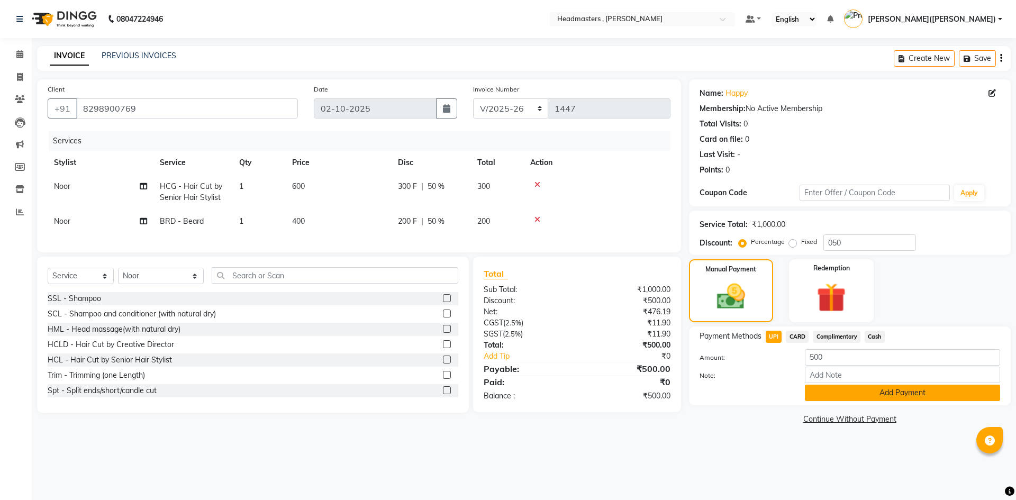
click at [873, 391] on button "Add Payment" at bounding box center [902, 393] width 195 height 16
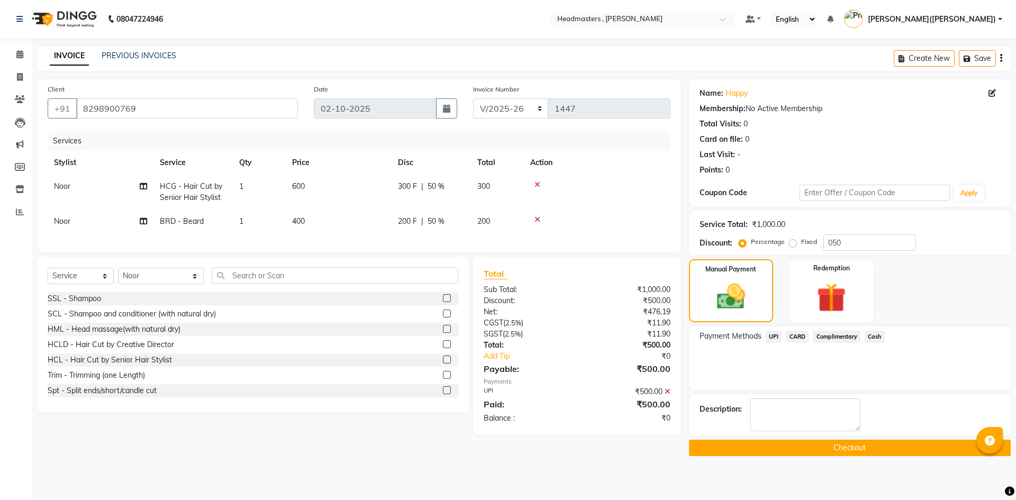
click at [854, 450] on button "Checkout" at bounding box center [850, 448] width 322 height 16
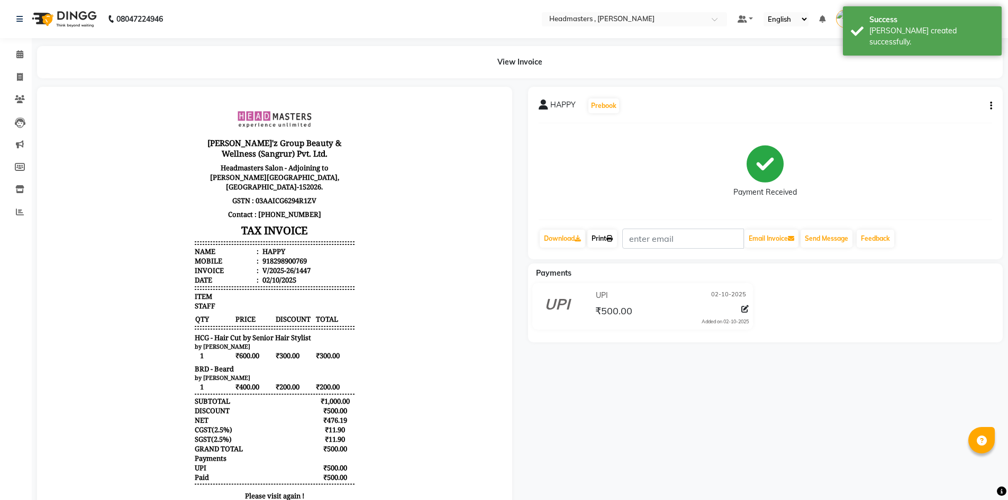
click at [606, 245] on link "Print" at bounding box center [603, 239] width 30 height 18
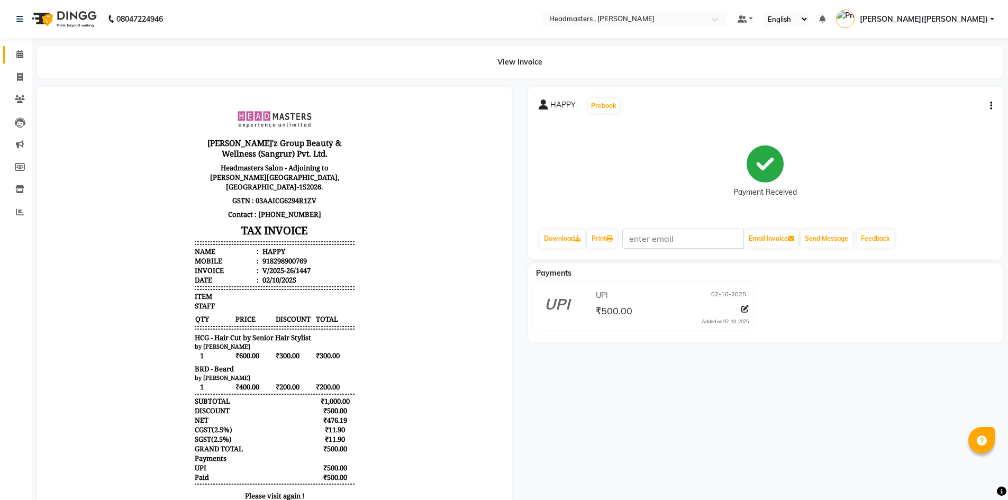
click at [20, 48] on link "Calendar" at bounding box center [15, 54] width 25 height 17
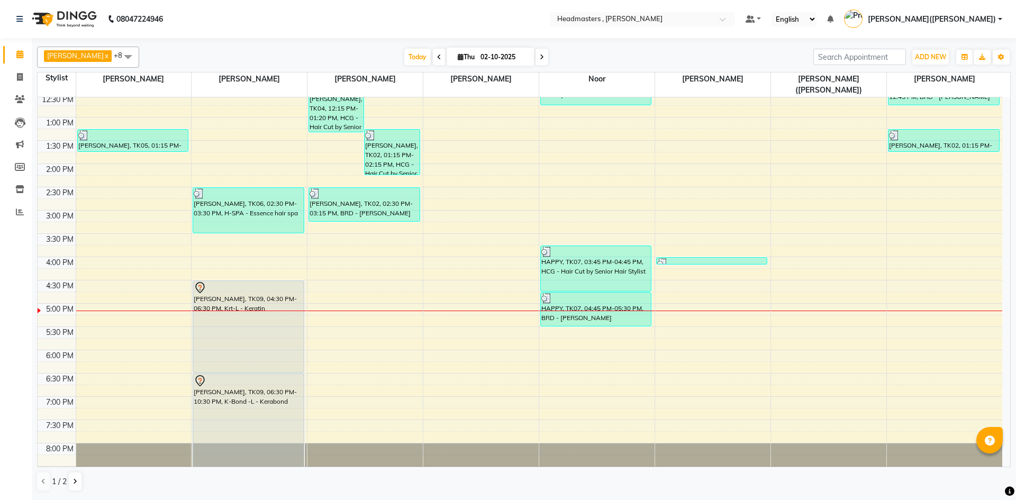
scroll to position [224, 0]
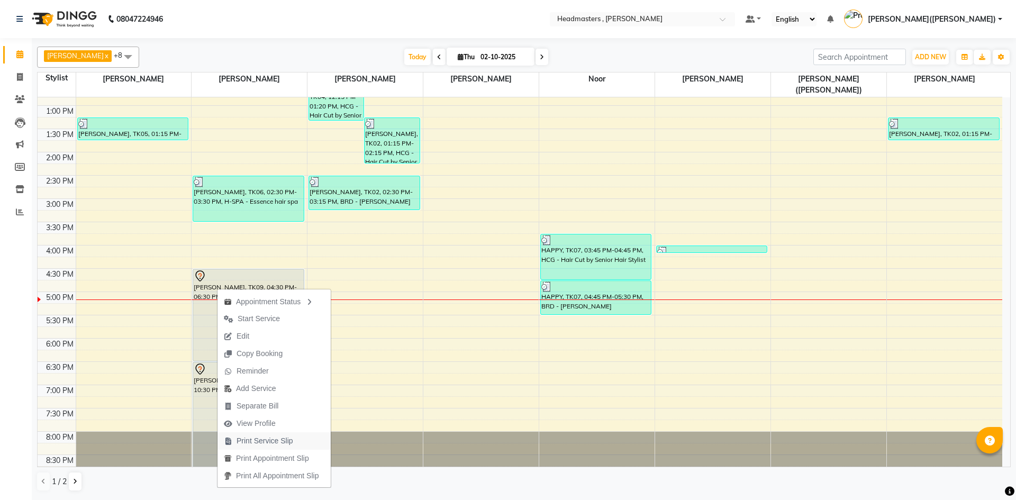
click at [259, 438] on span "Print Service Slip" at bounding box center [265, 441] width 57 height 11
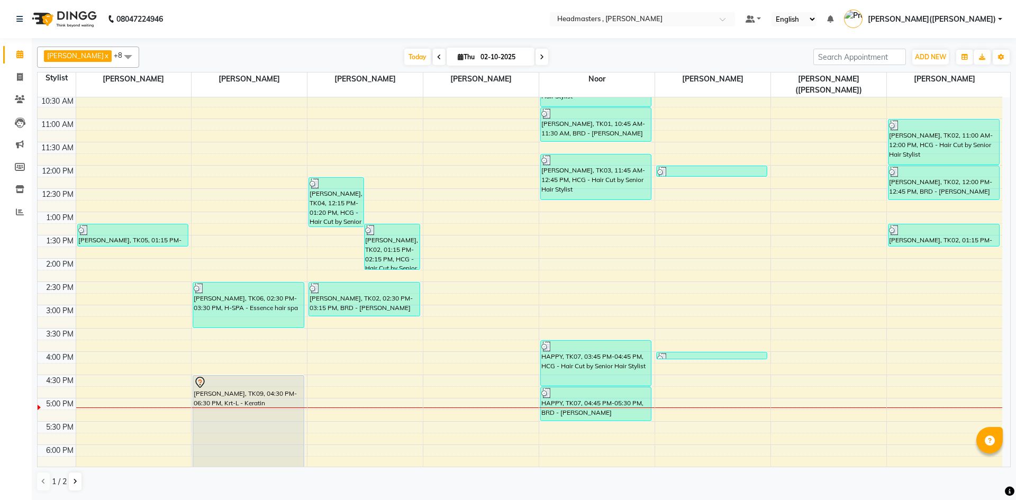
scroll to position [114, 0]
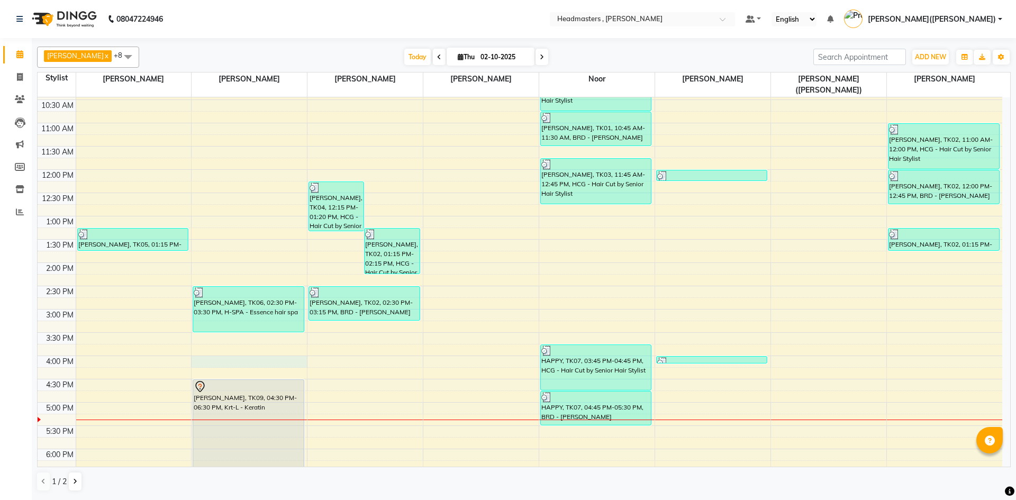
click at [209, 352] on div "8:00 AM 8:30 AM 9:00 AM 9:30 AM 10:00 AM 10:30 AM 11:00 AM 11:30 AM 12:00 PM 12…" at bounding box center [520, 286] width 965 height 605
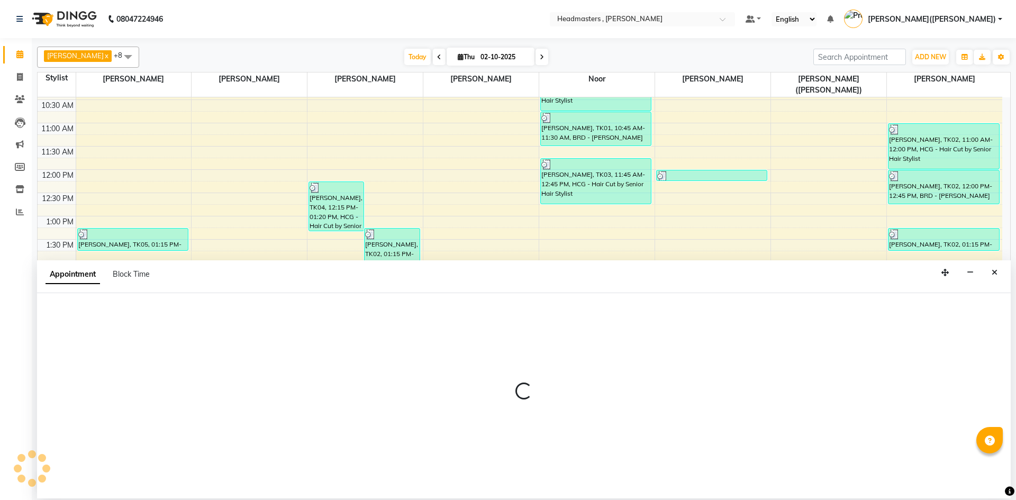
select select "86642"
select select "960"
select select "tentative"
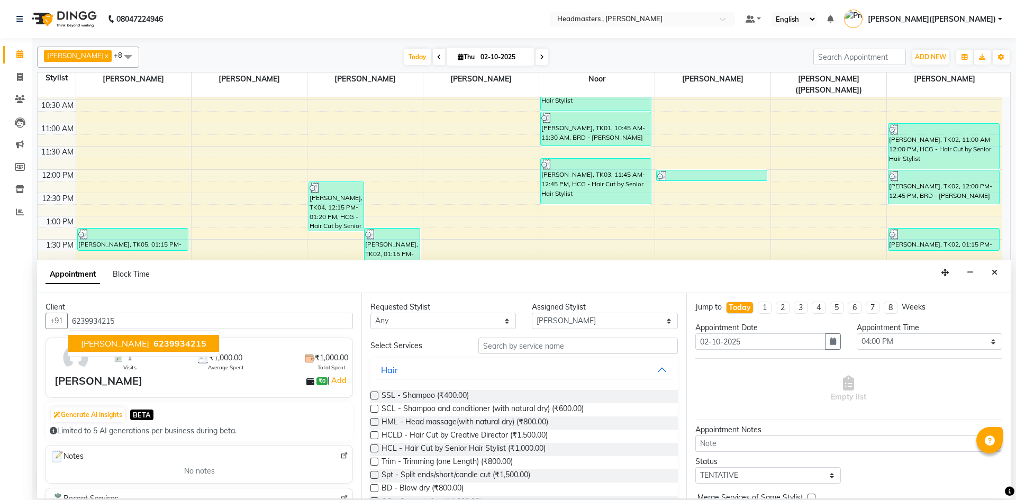
type input "6239934215"
click at [500, 345] on input "text" at bounding box center [579, 346] width 200 height 16
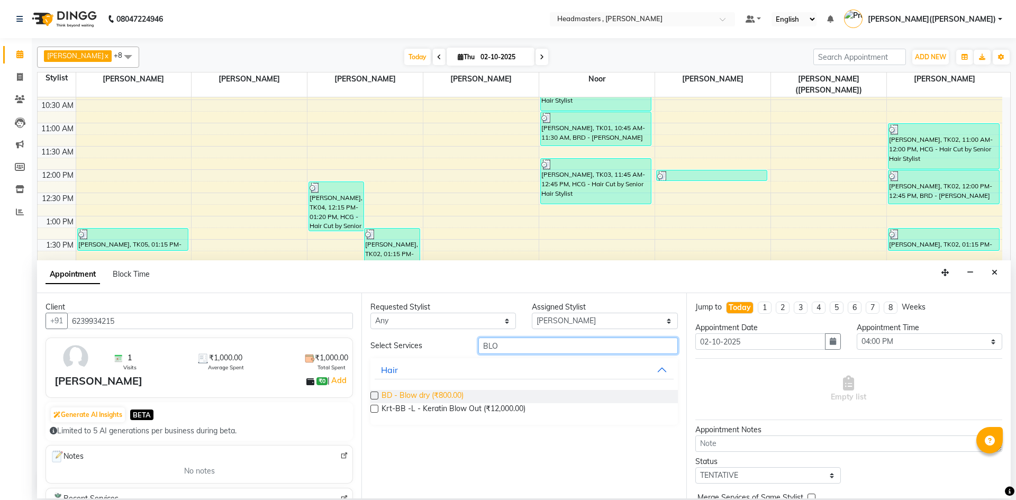
type input "BLO"
click at [439, 393] on span "BD - Blow dry (₹800.00)" at bounding box center [423, 396] width 82 height 13
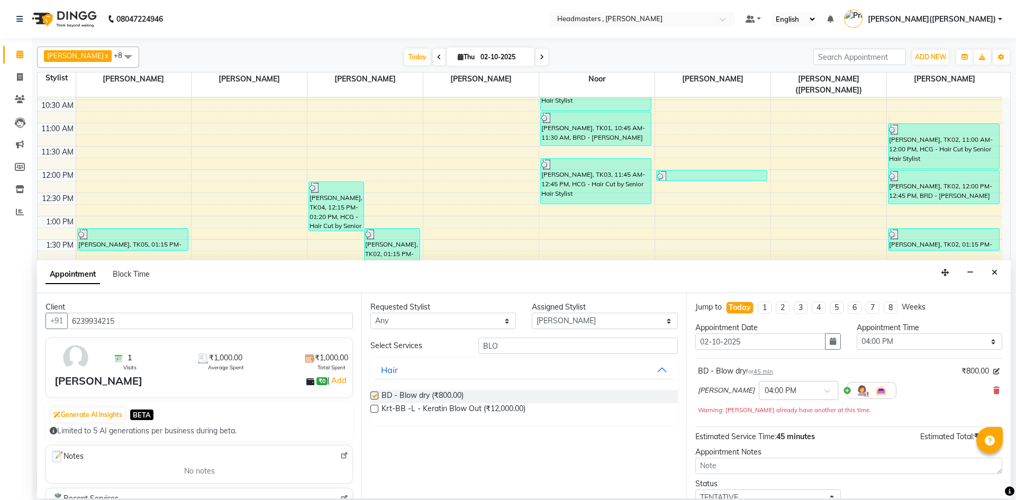
checkbox input "false"
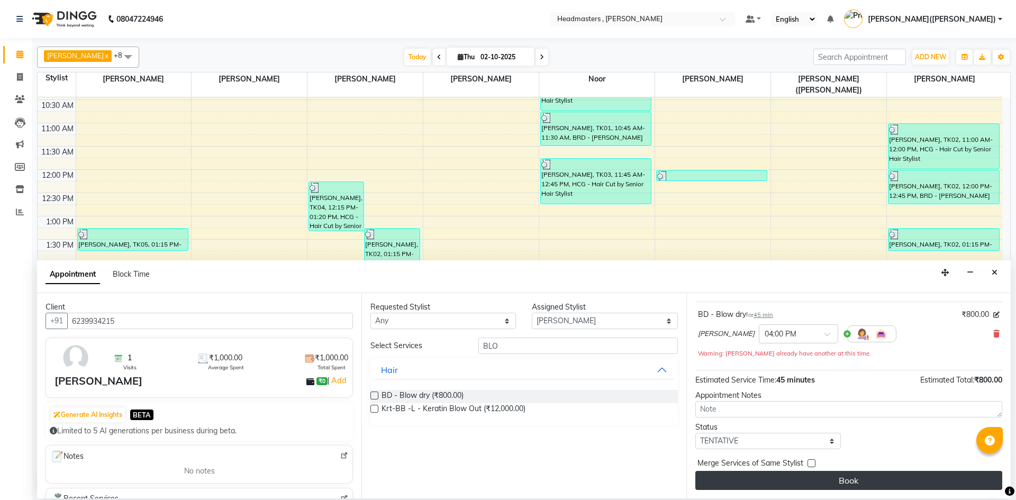
click at [866, 482] on button "Book" at bounding box center [849, 480] width 307 height 19
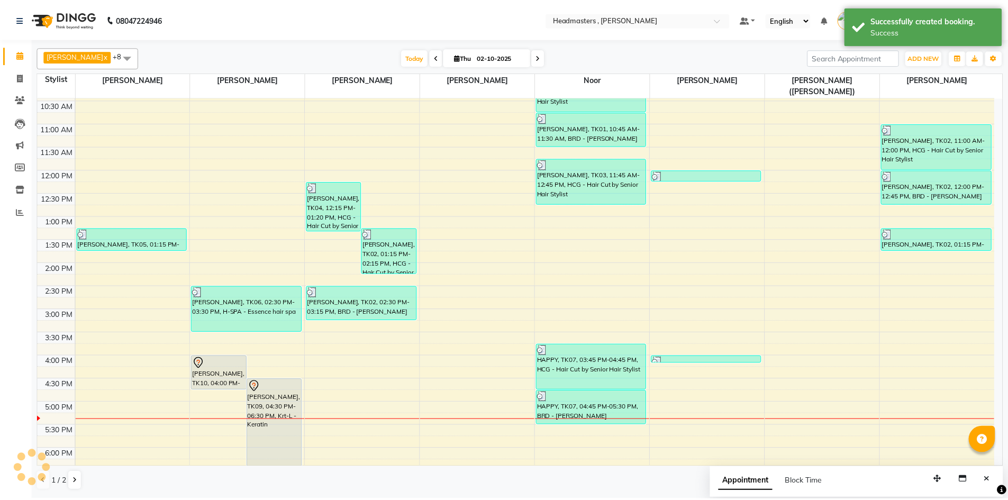
scroll to position [224, 0]
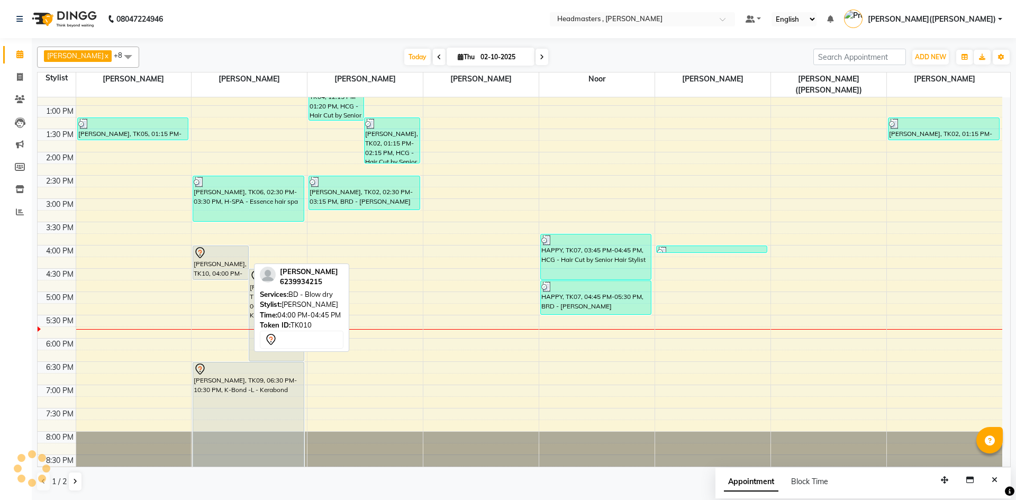
click at [205, 247] on icon at bounding box center [200, 253] width 13 height 13
select select "7"
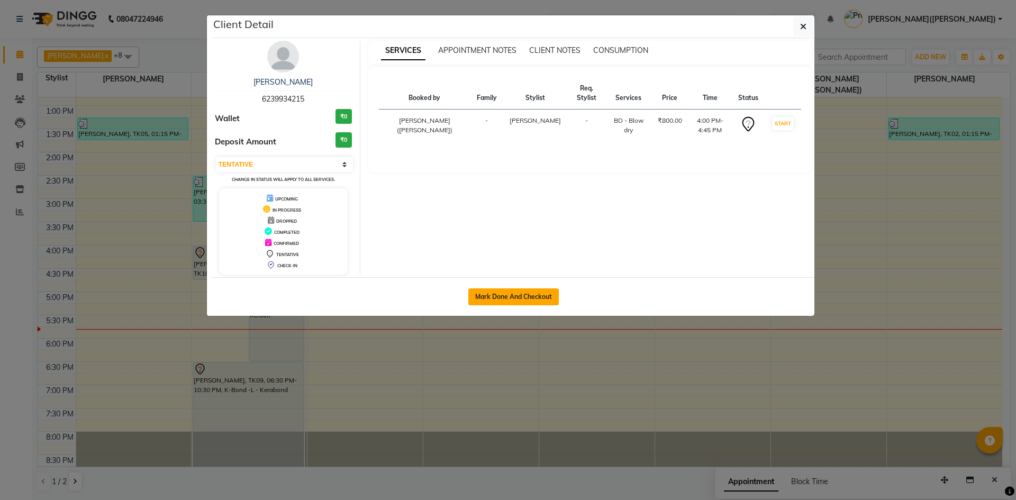
click at [529, 303] on button "Mark Done And Checkout" at bounding box center [513, 296] width 91 height 17
select select "8566"
select select "service"
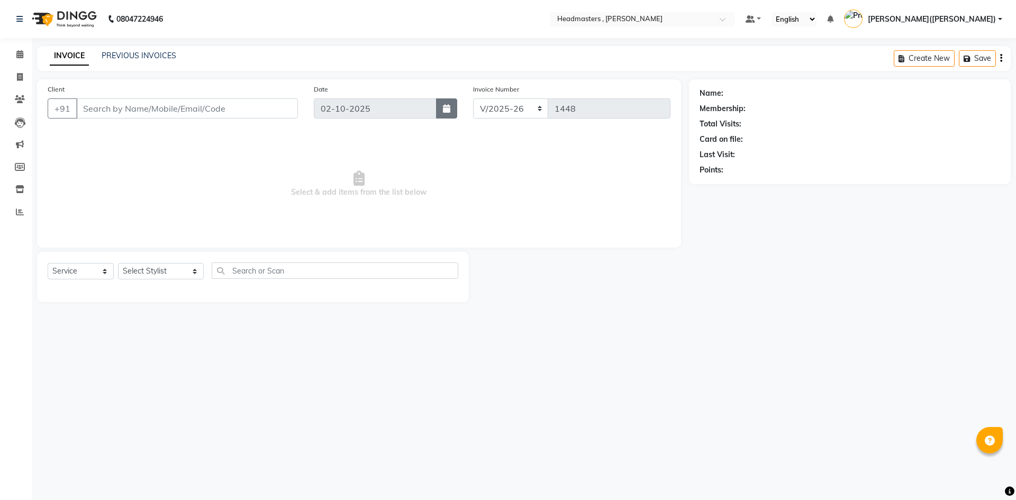
type input "6239934215"
select select "86642"
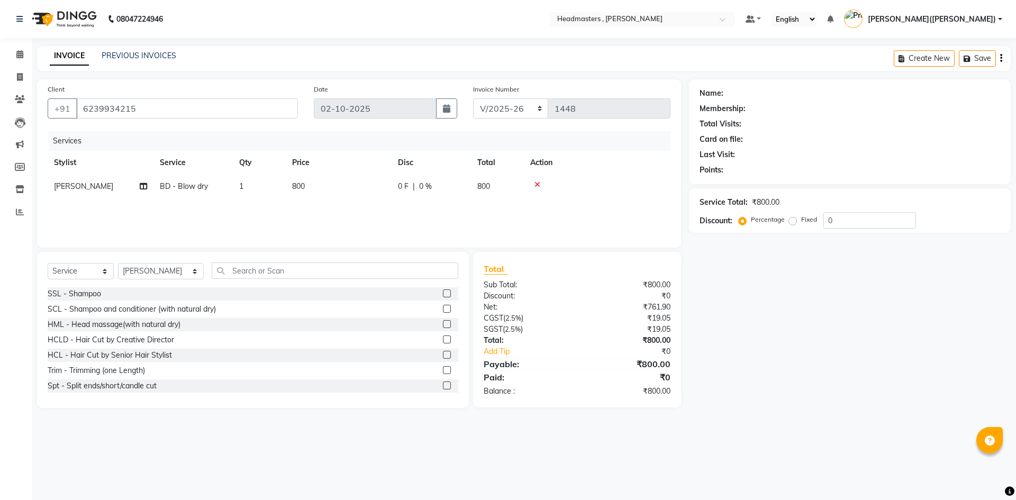
click at [400, 179] on td "0 F | 0 %" at bounding box center [431, 187] width 79 height 24
select select "86642"
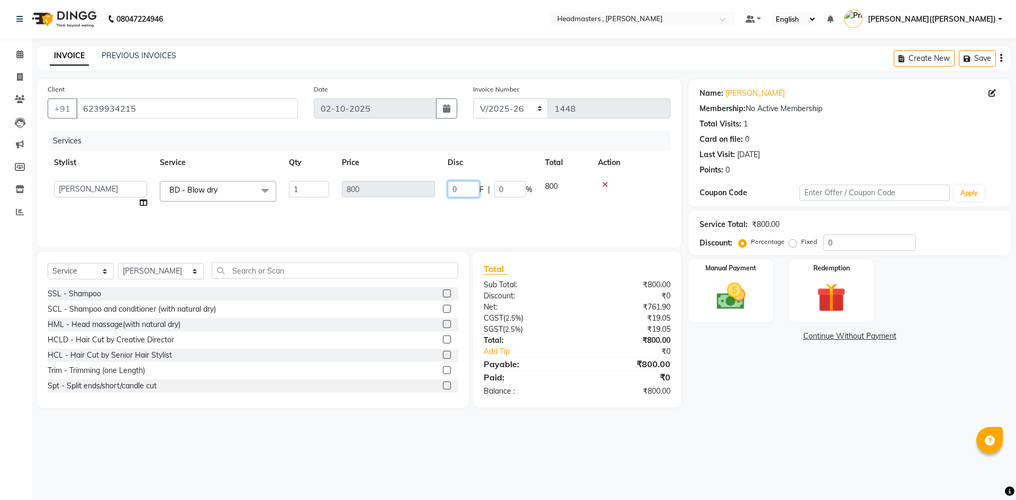
click at [467, 190] on input "0" at bounding box center [464, 189] width 32 height 16
type input "0200"
click at [831, 432] on div "08047224946 Select Location × Headmasters , Sri Muktsar Sahib Default Panel My …" at bounding box center [508, 250] width 1016 height 500
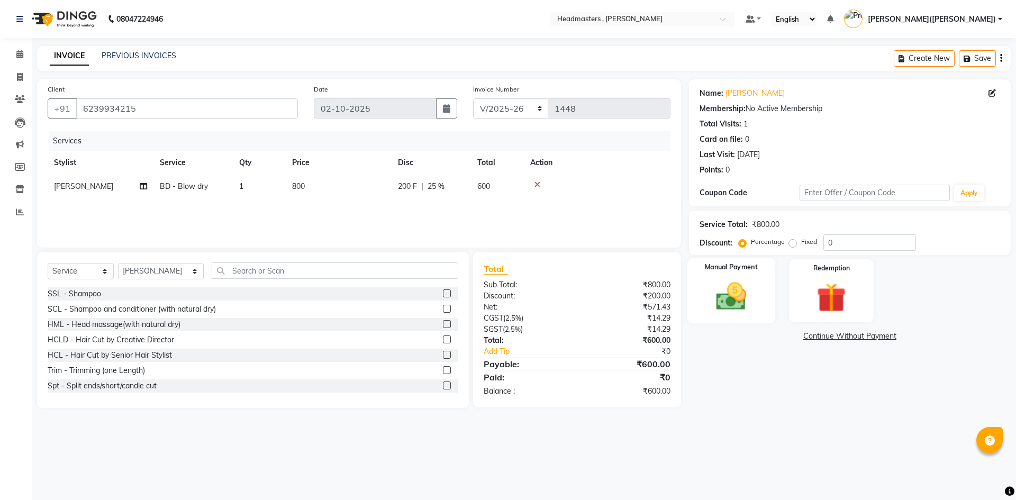
click at [744, 273] on div "Manual Payment" at bounding box center [731, 290] width 88 height 65
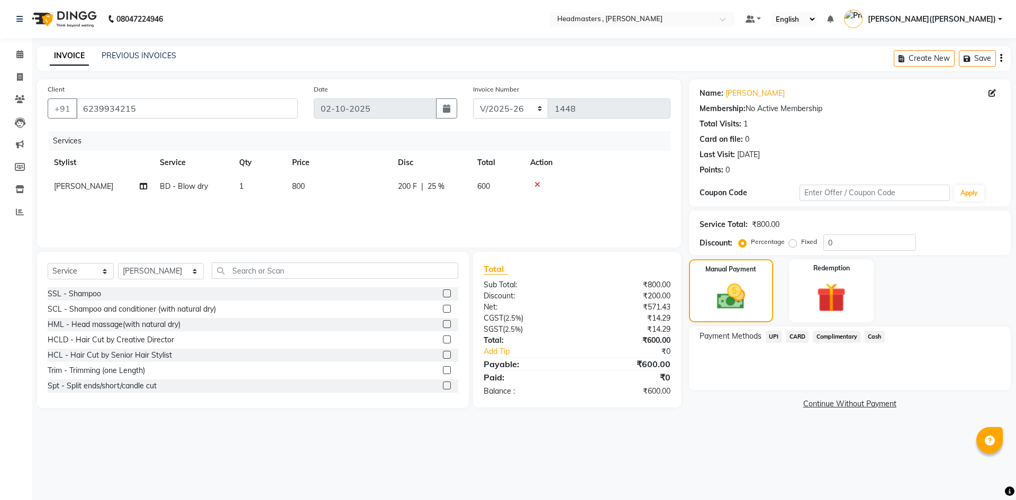
click at [776, 333] on span "UPI" at bounding box center [774, 337] width 16 height 12
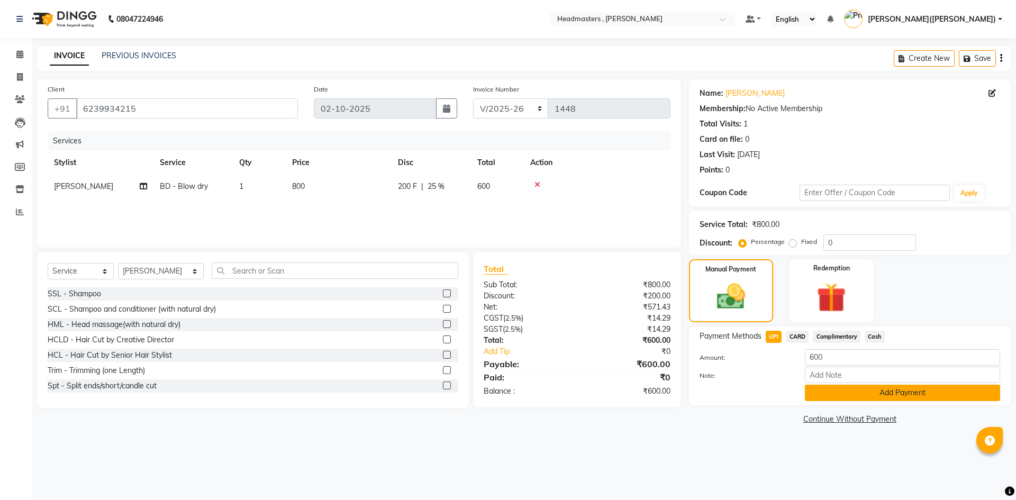
click at [844, 398] on button "Add Payment" at bounding box center [902, 393] width 195 height 16
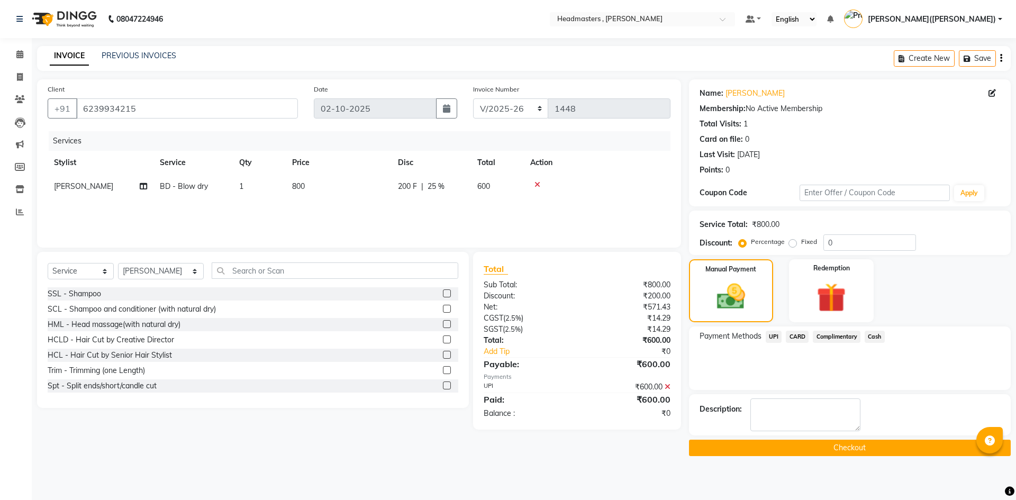
click at [868, 444] on button "Checkout" at bounding box center [850, 448] width 322 height 16
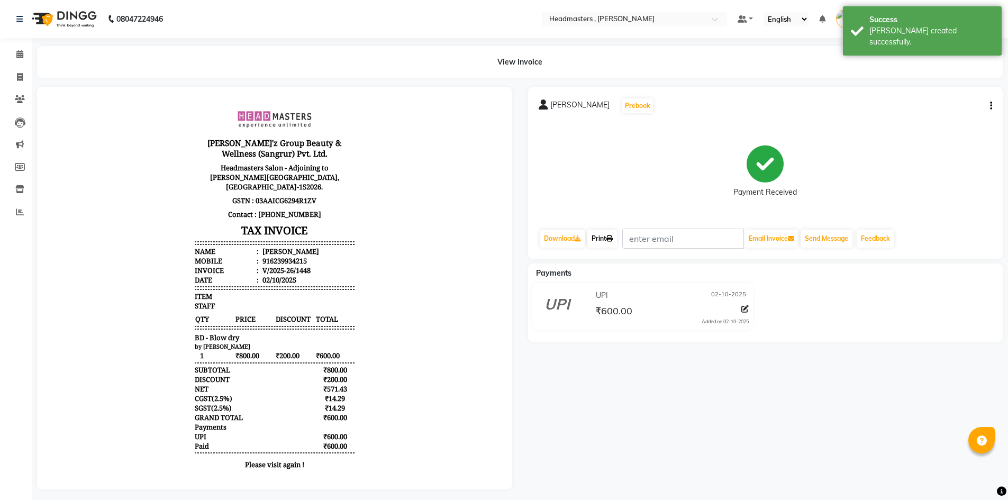
click at [607, 238] on link "Print" at bounding box center [603, 239] width 30 height 18
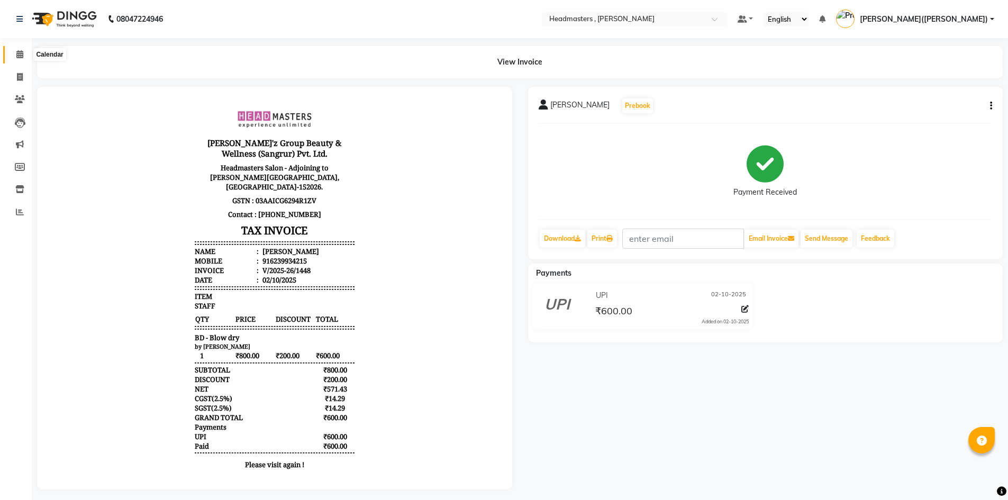
click at [21, 57] on icon at bounding box center [19, 54] width 7 height 8
